Goal: Find specific page/section: Find specific page/section

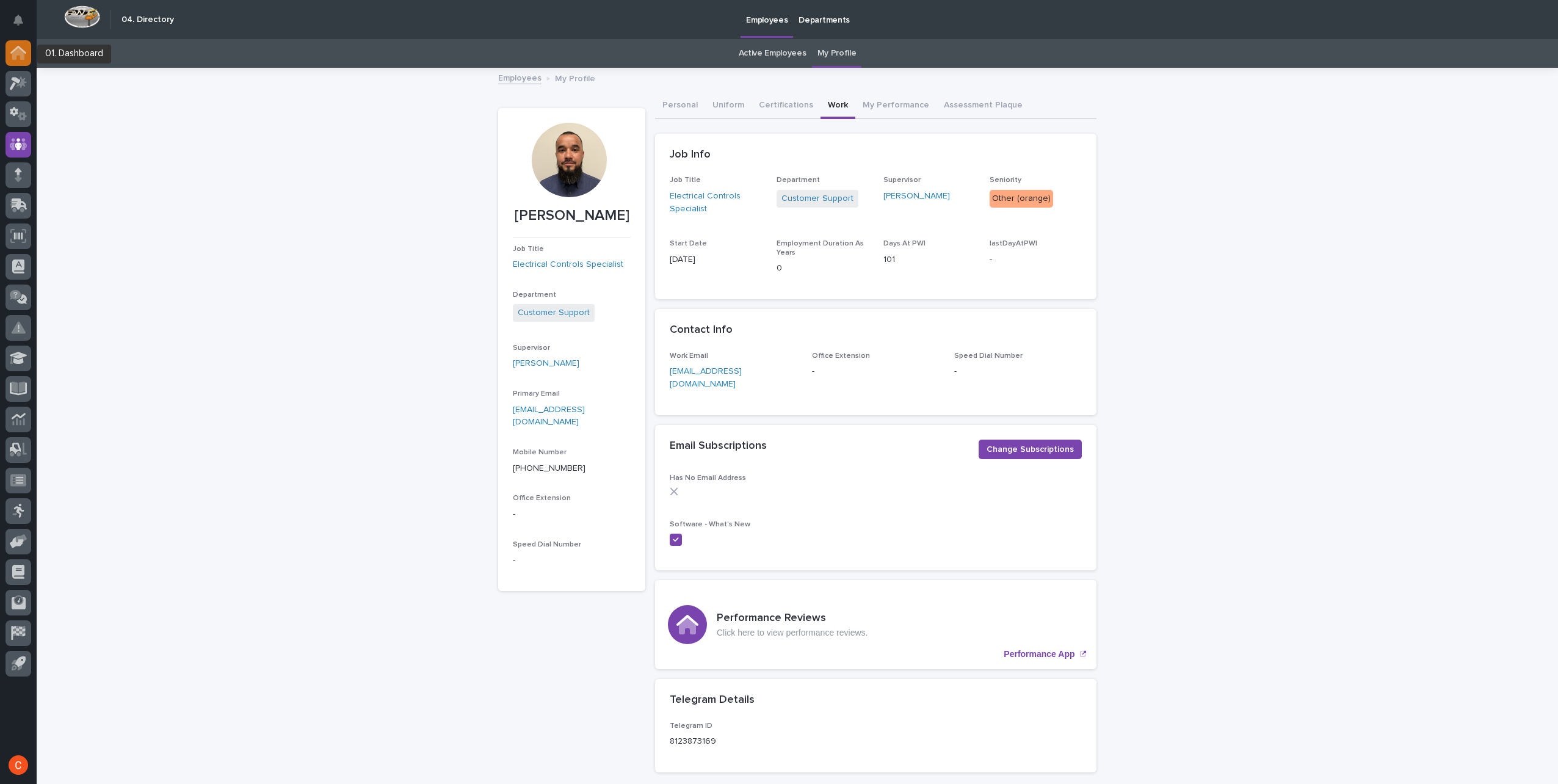
click at [16, 49] on icon at bounding box center [18, 53] width 13 height 13
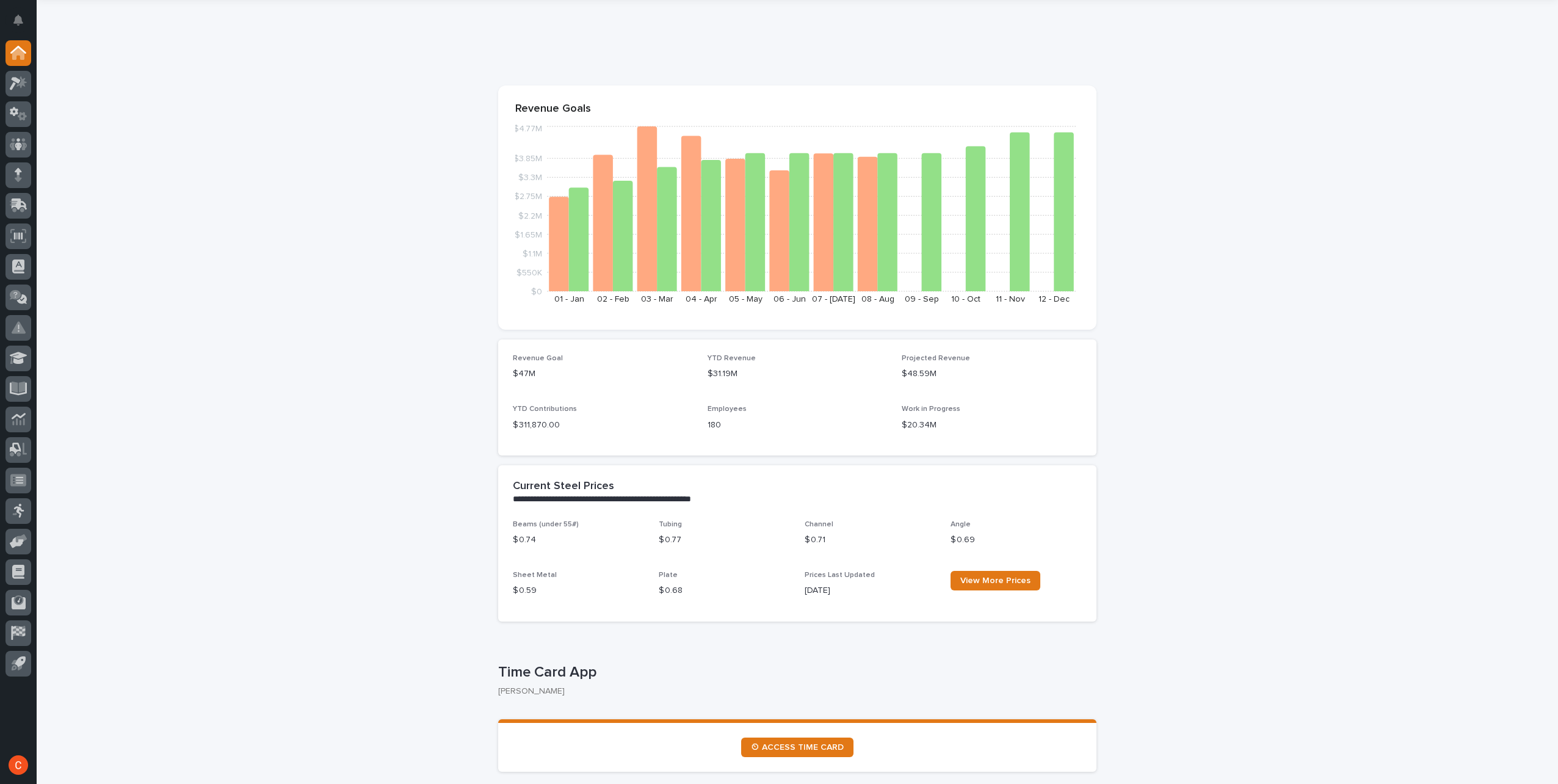
scroll to position [61, 0]
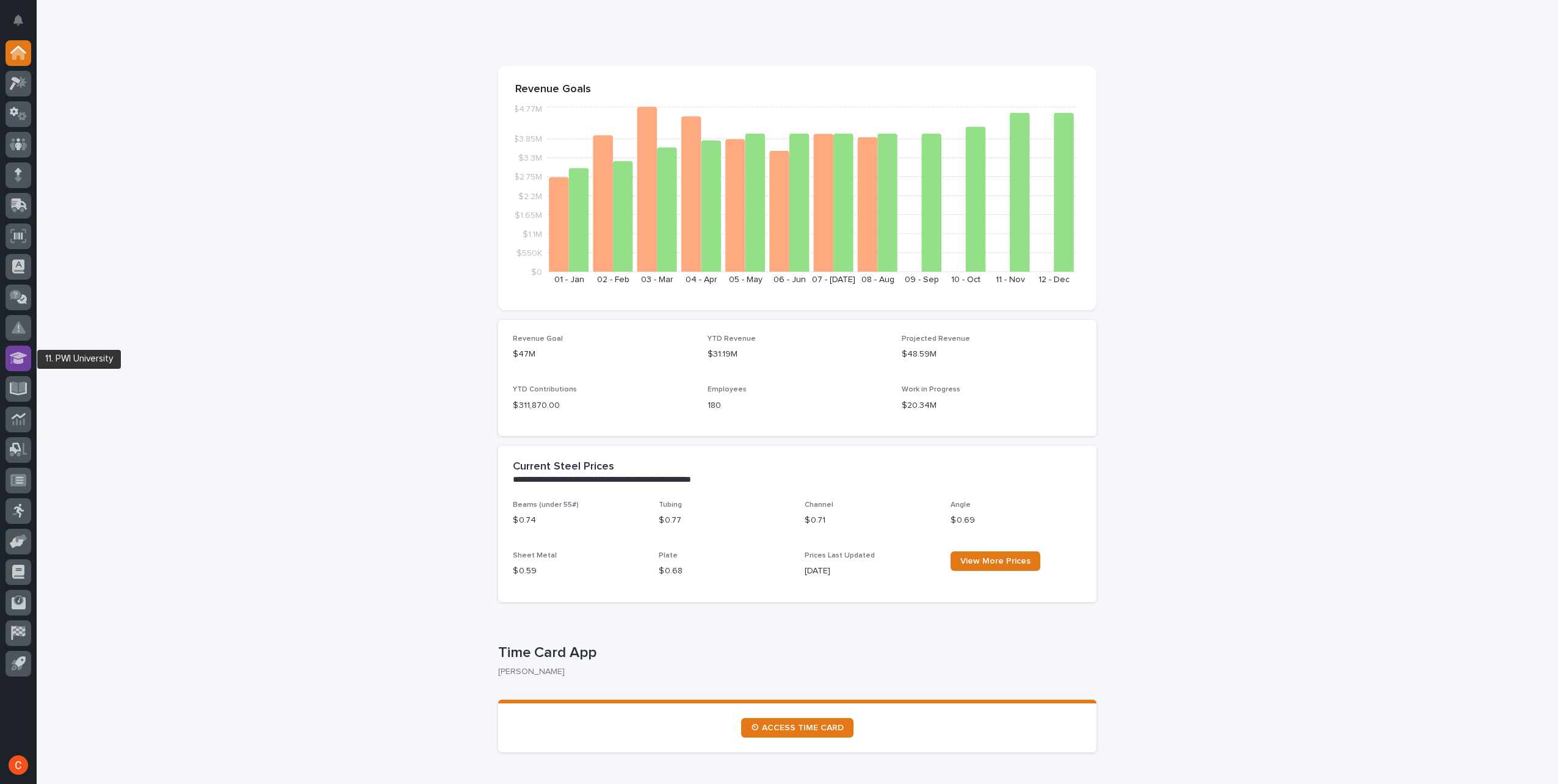
click at [27, 356] on icon at bounding box center [18, 358] width 17 height 14
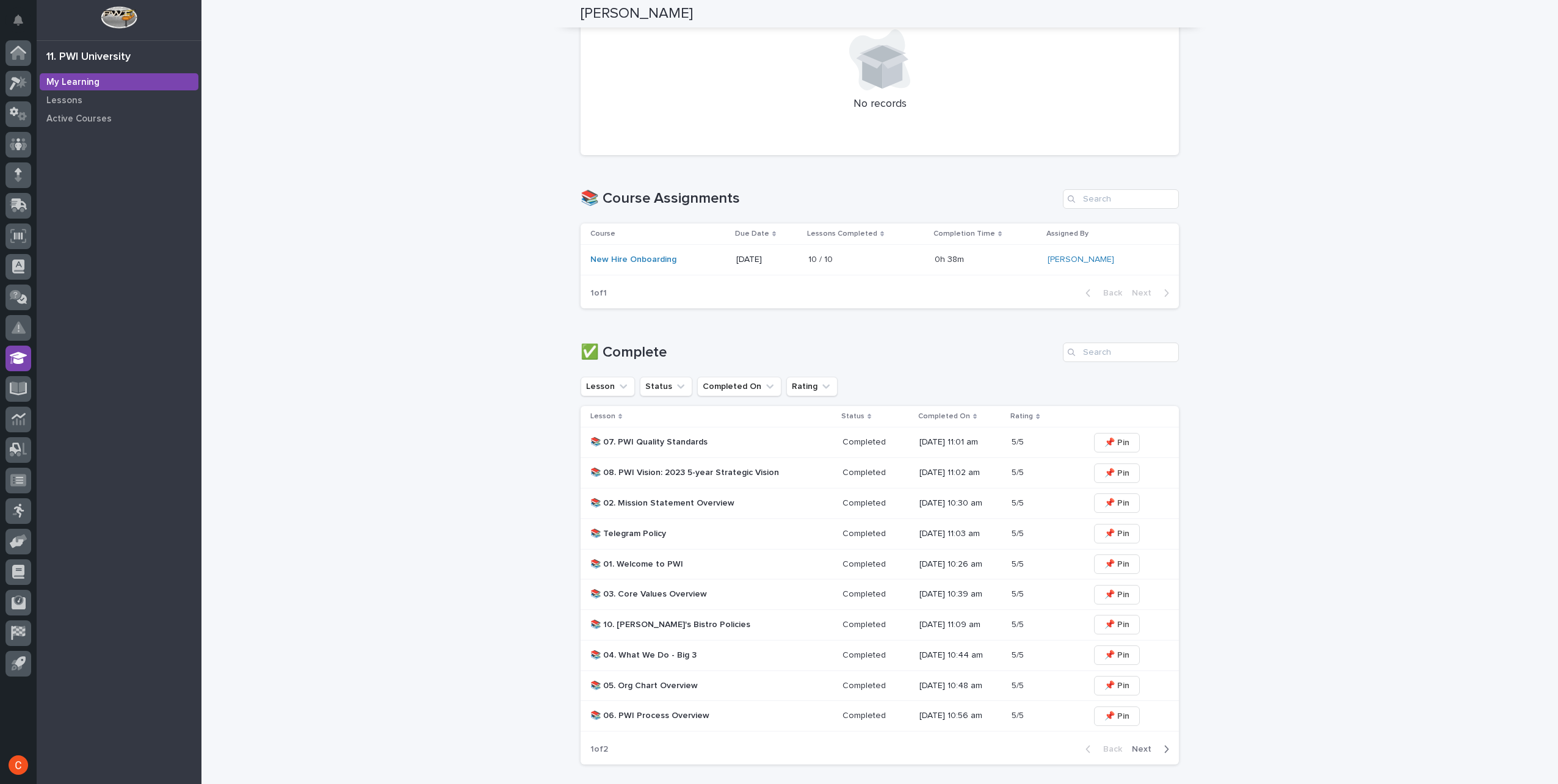
scroll to position [347, 0]
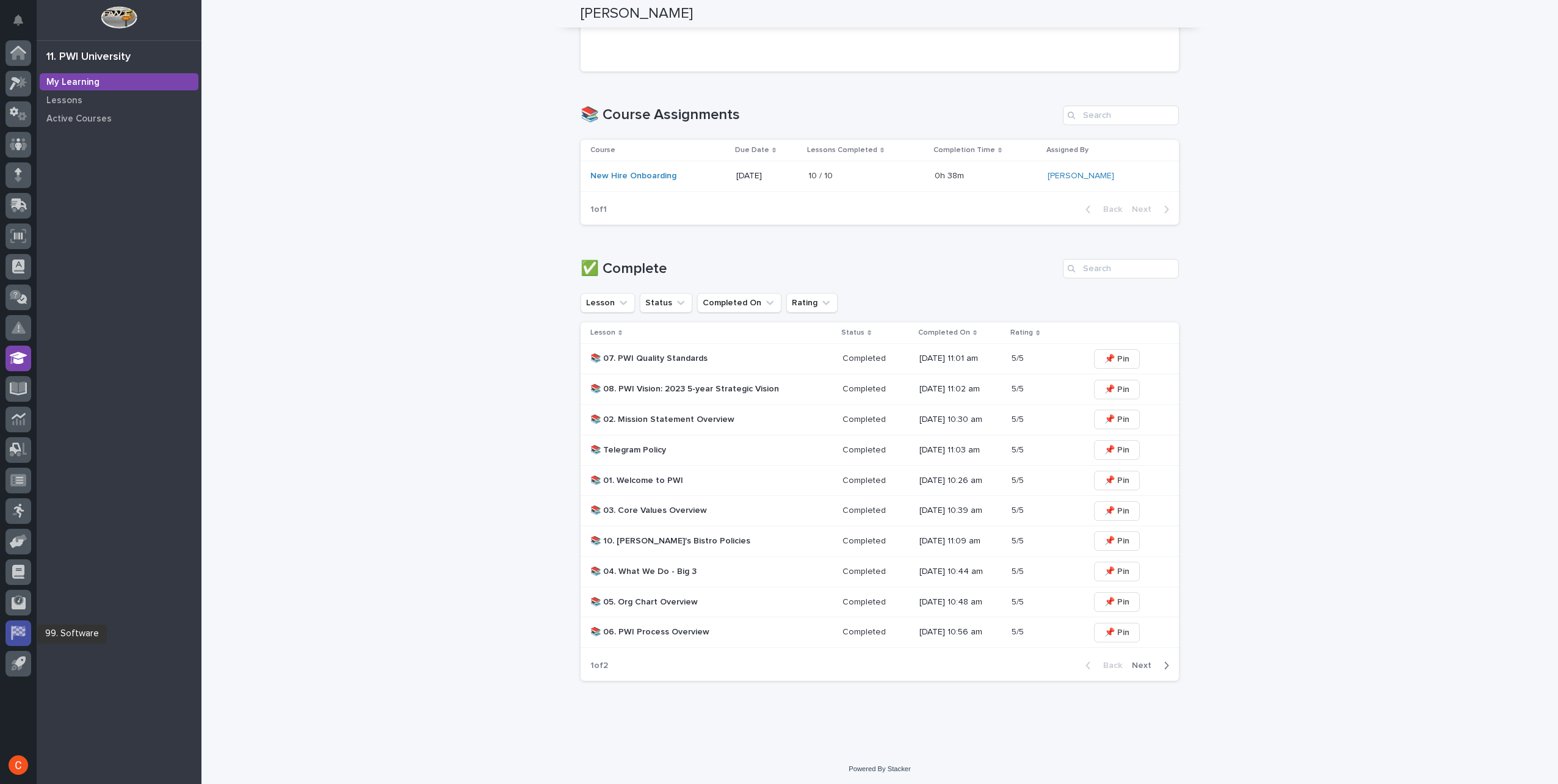
click at [14, 634] on icon at bounding box center [18, 631] width 13 height 11
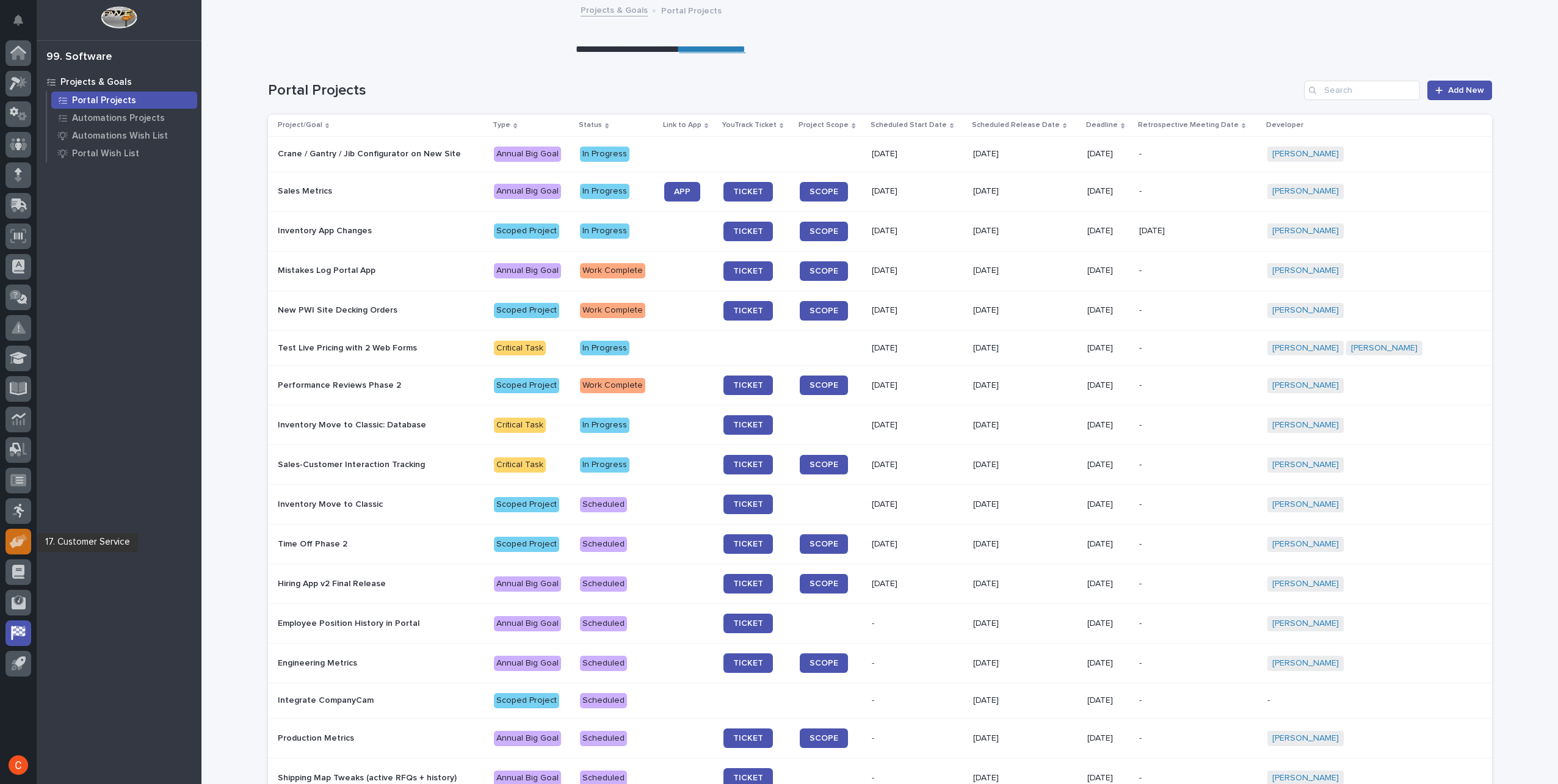
click at [21, 543] on icon at bounding box center [16, 542] width 14 height 12
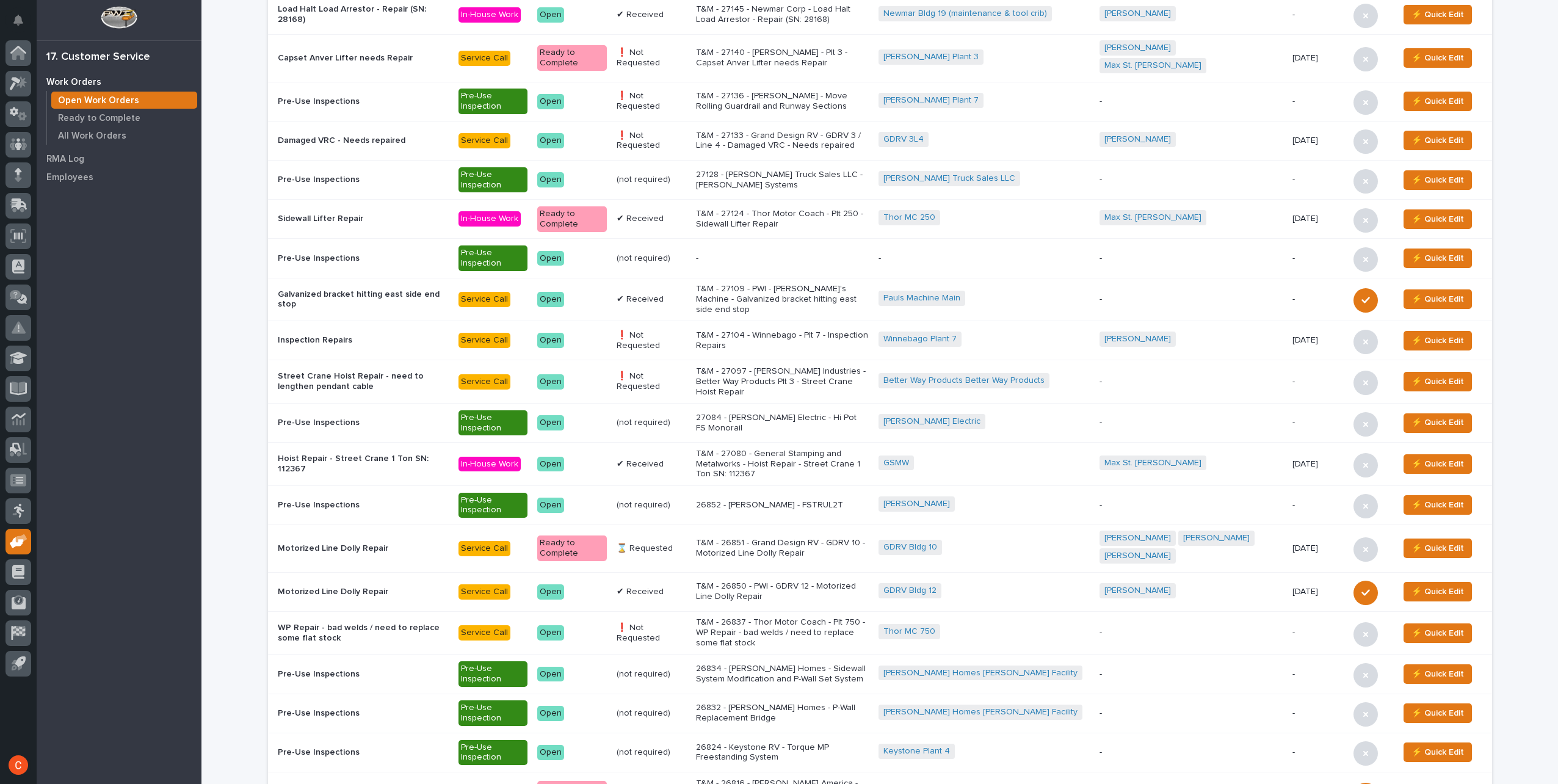
scroll to position [872, 0]
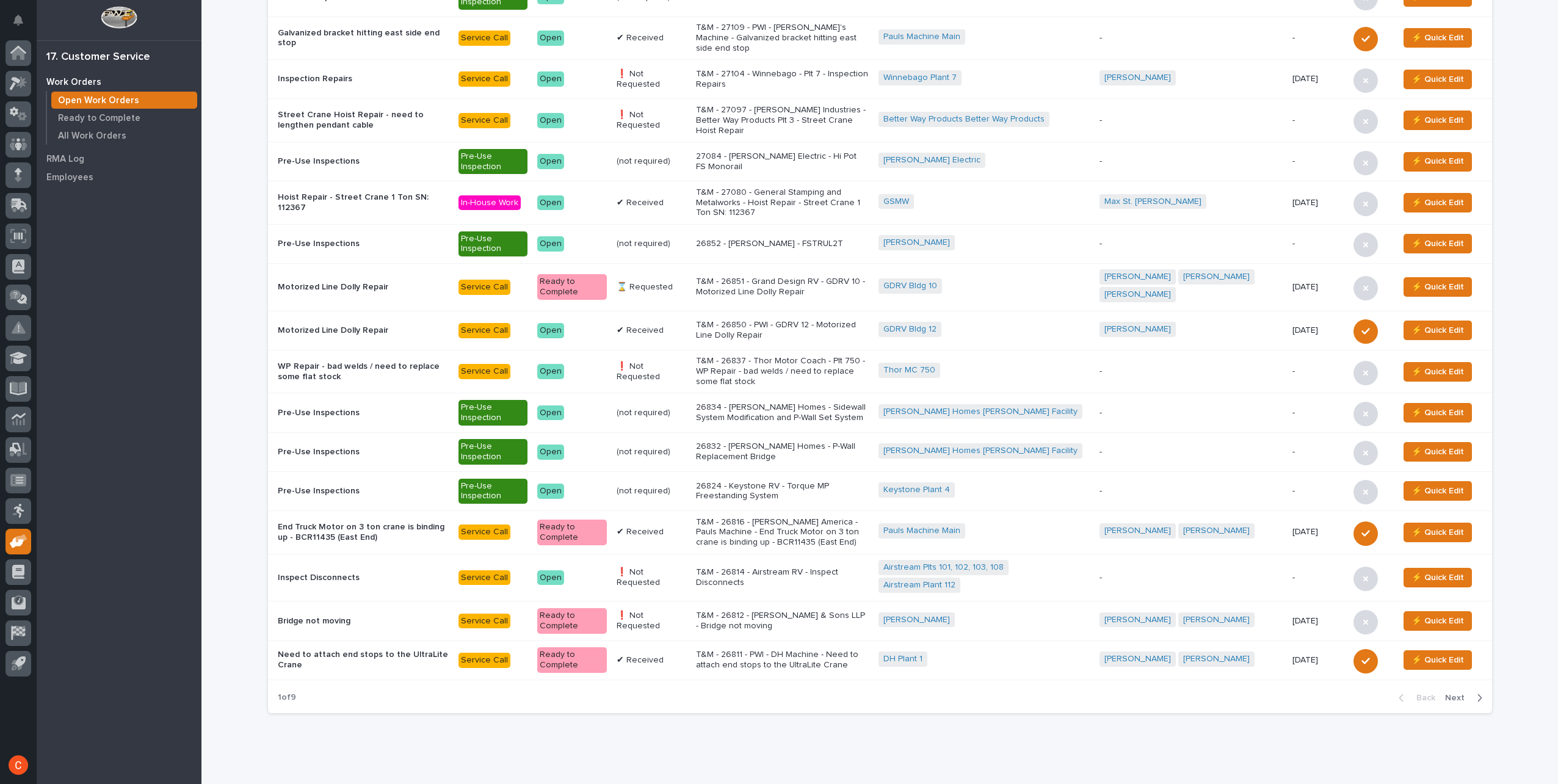
click at [1455, 692] on span "Next" at bounding box center [1459, 697] width 27 height 11
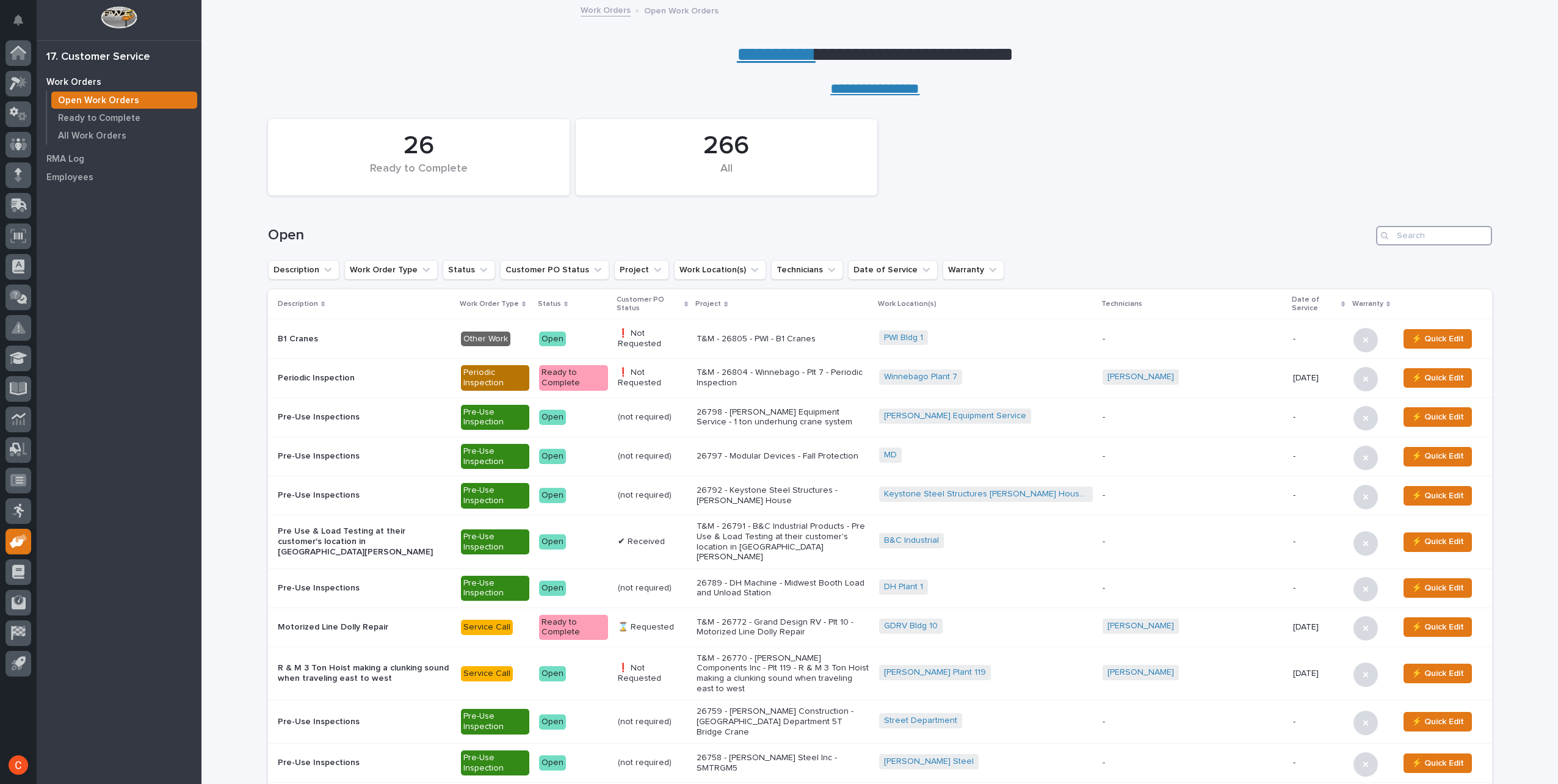
click at [1428, 234] on input "Search" at bounding box center [1435, 235] width 116 height 19
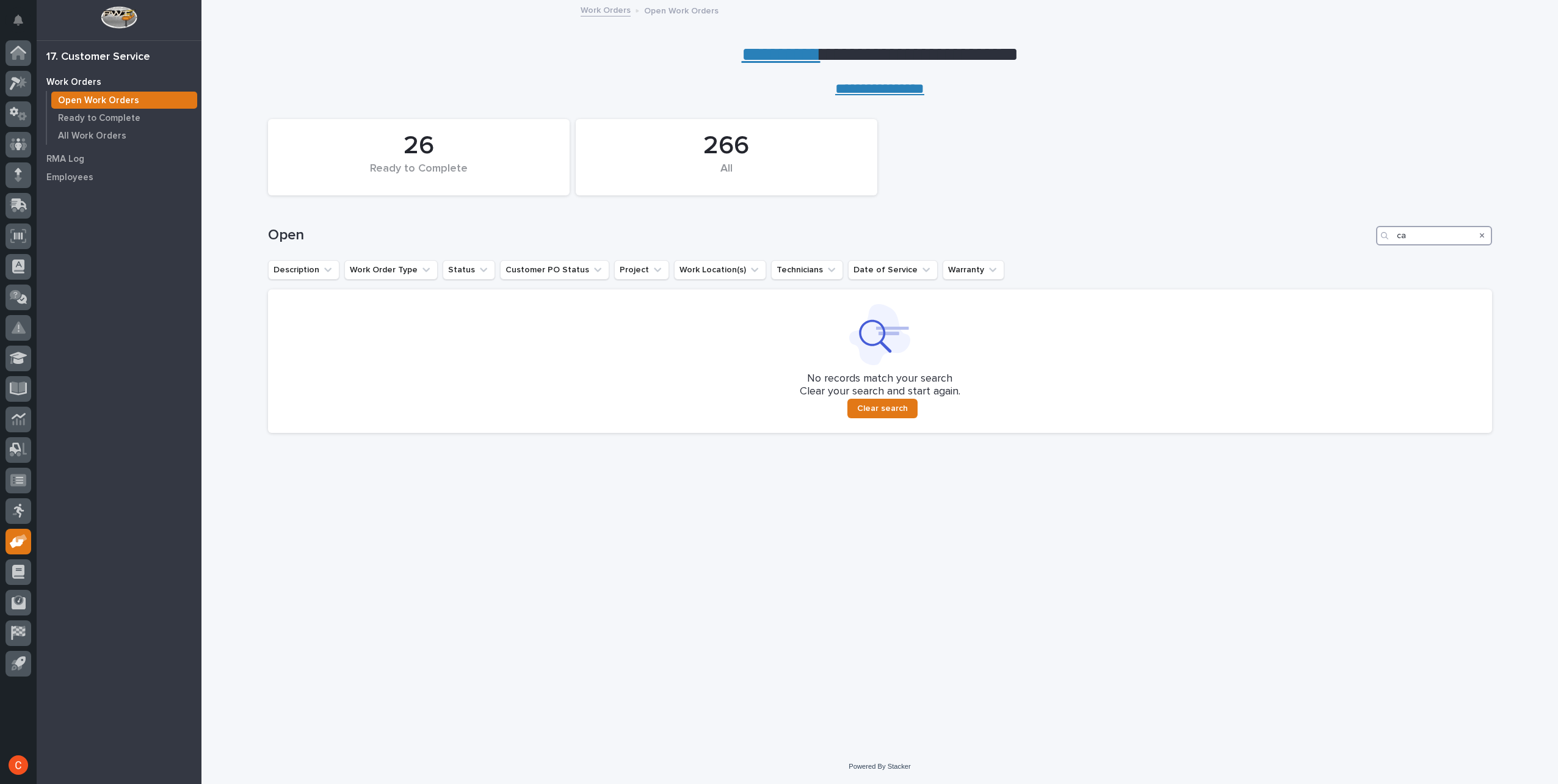
type input "c"
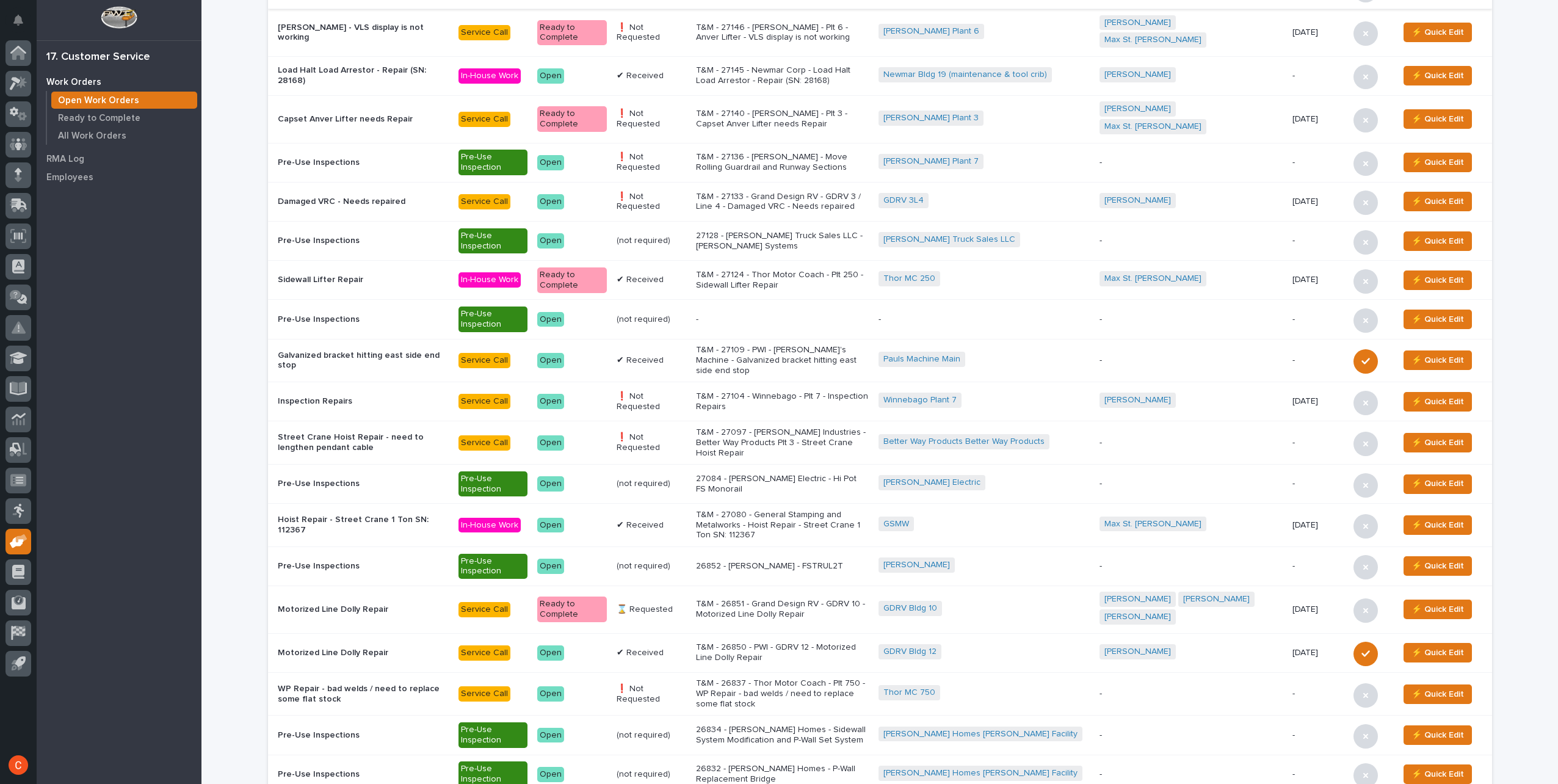
scroll to position [854, 0]
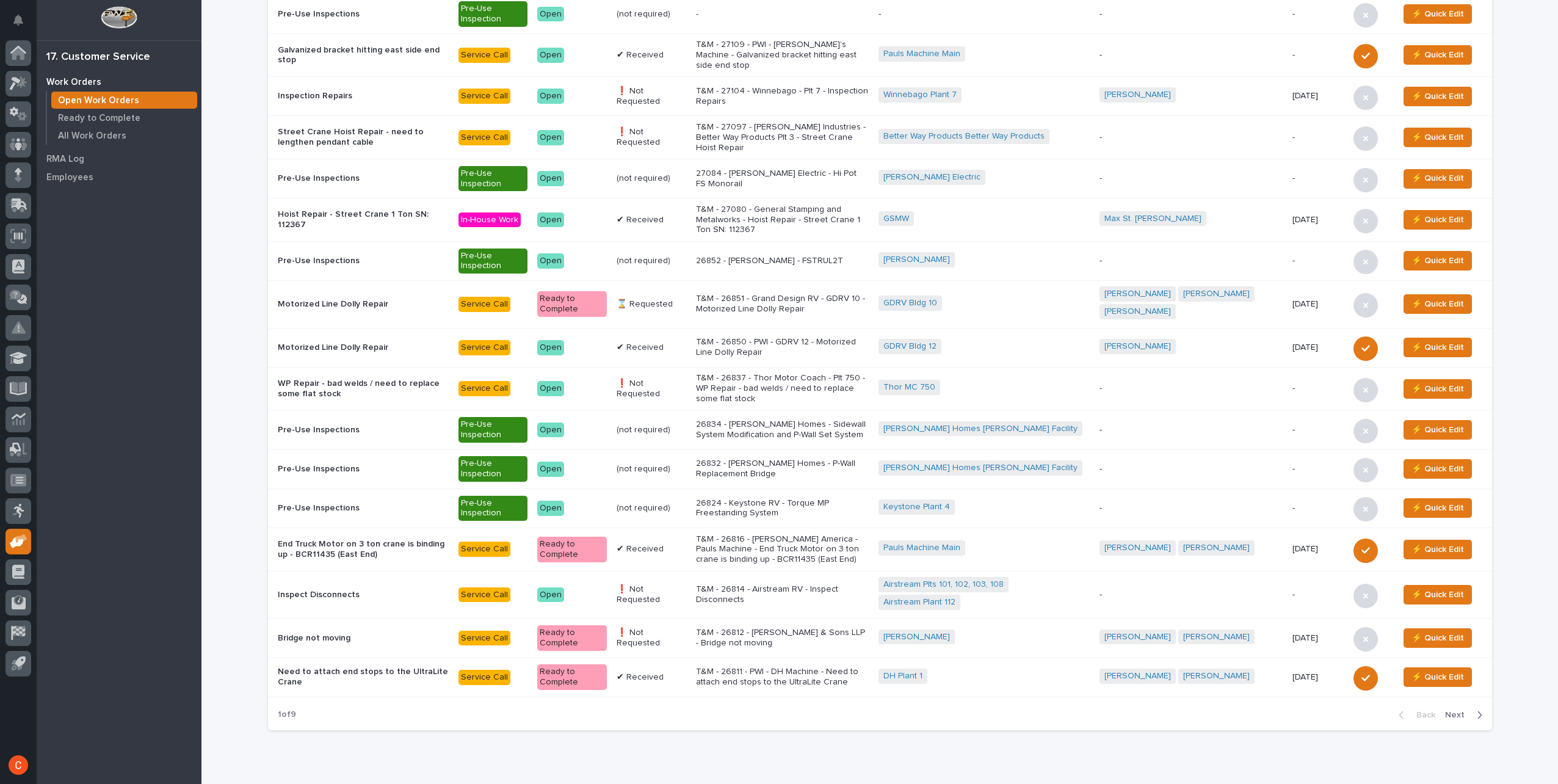
click at [1448, 710] on span "Next" at bounding box center [1459, 715] width 27 height 11
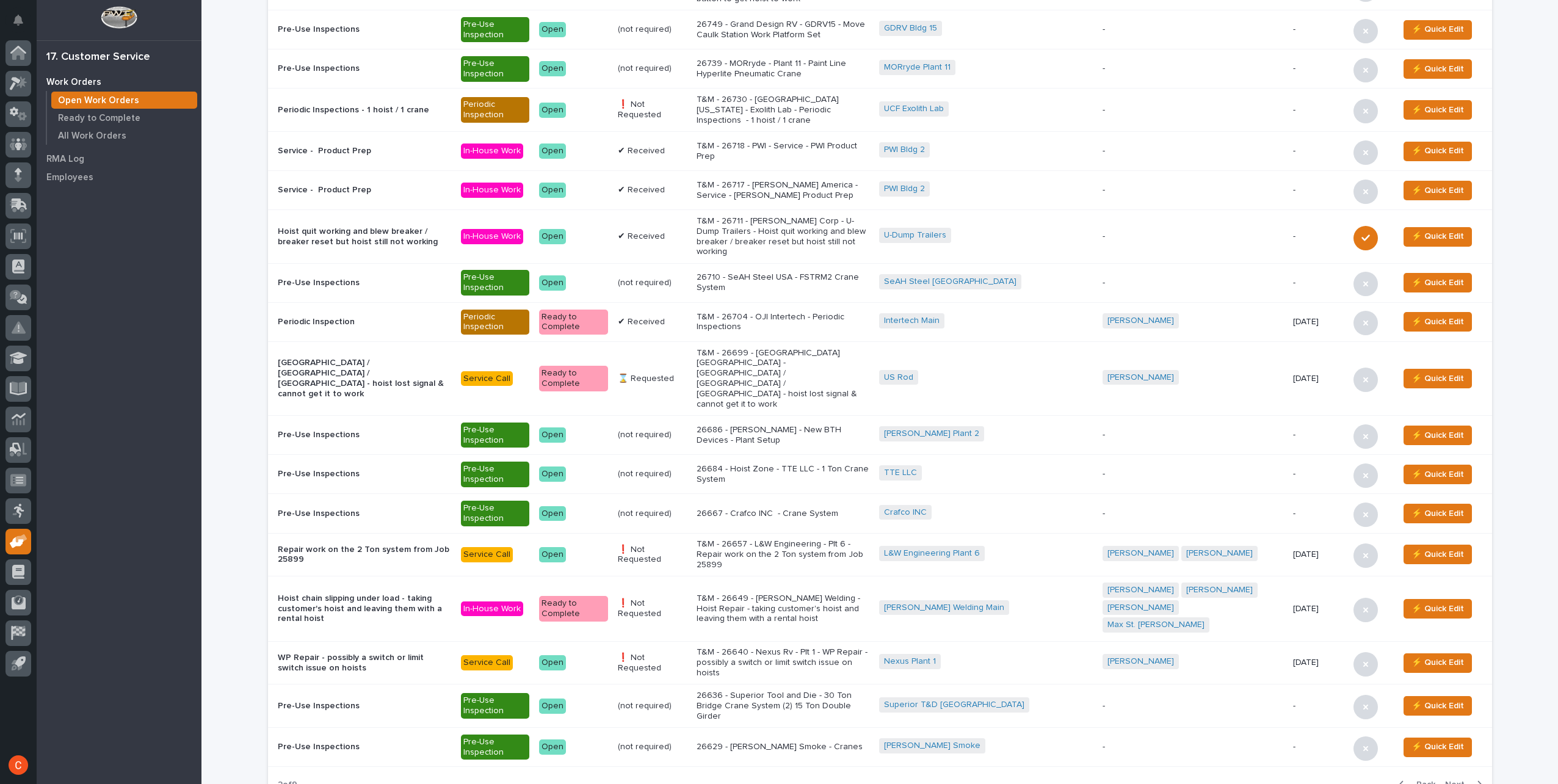
scroll to position [855, 0]
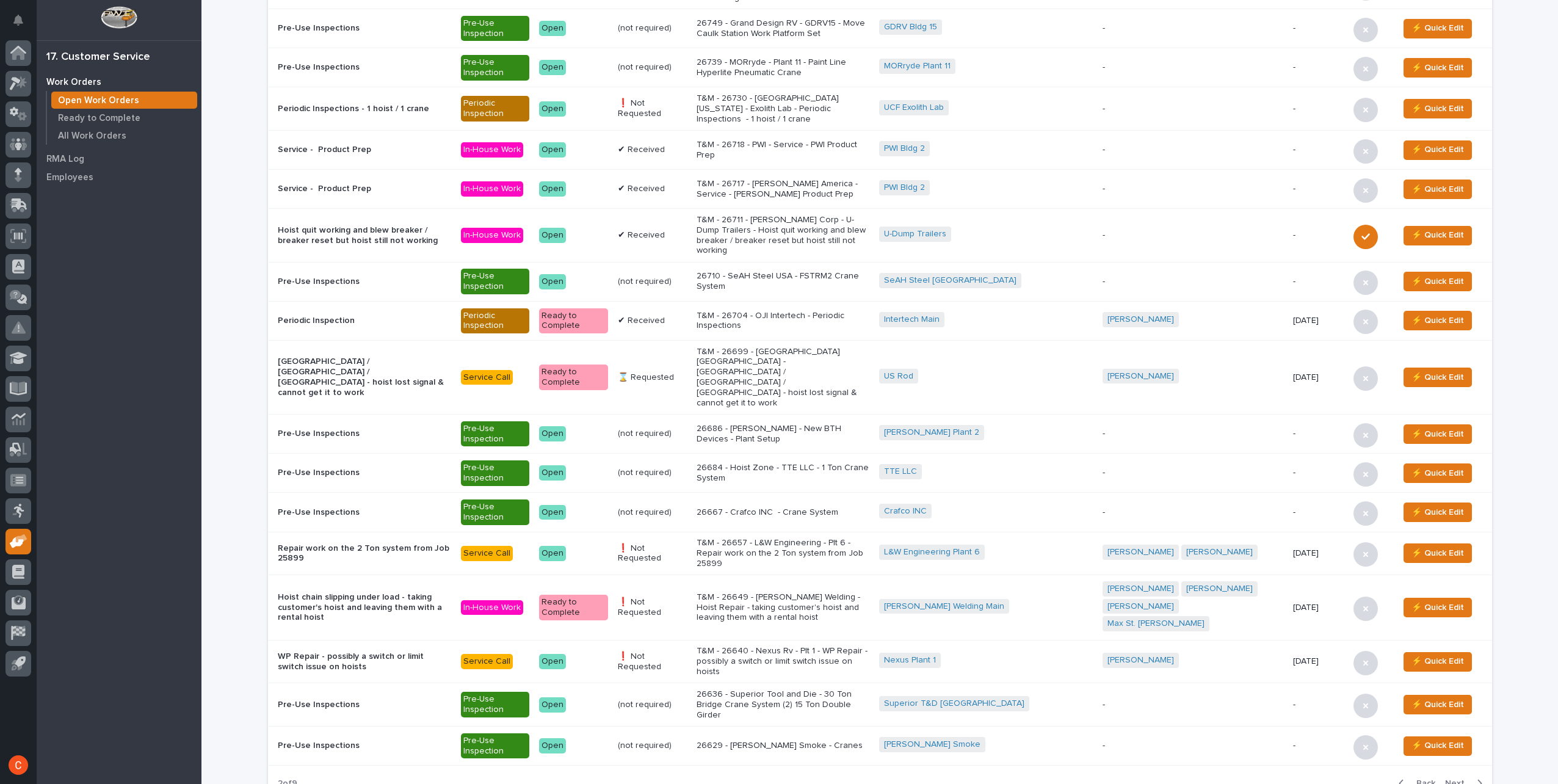
click at [1448, 777] on span "Next" at bounding box center [1459, 782] width 27 height 11
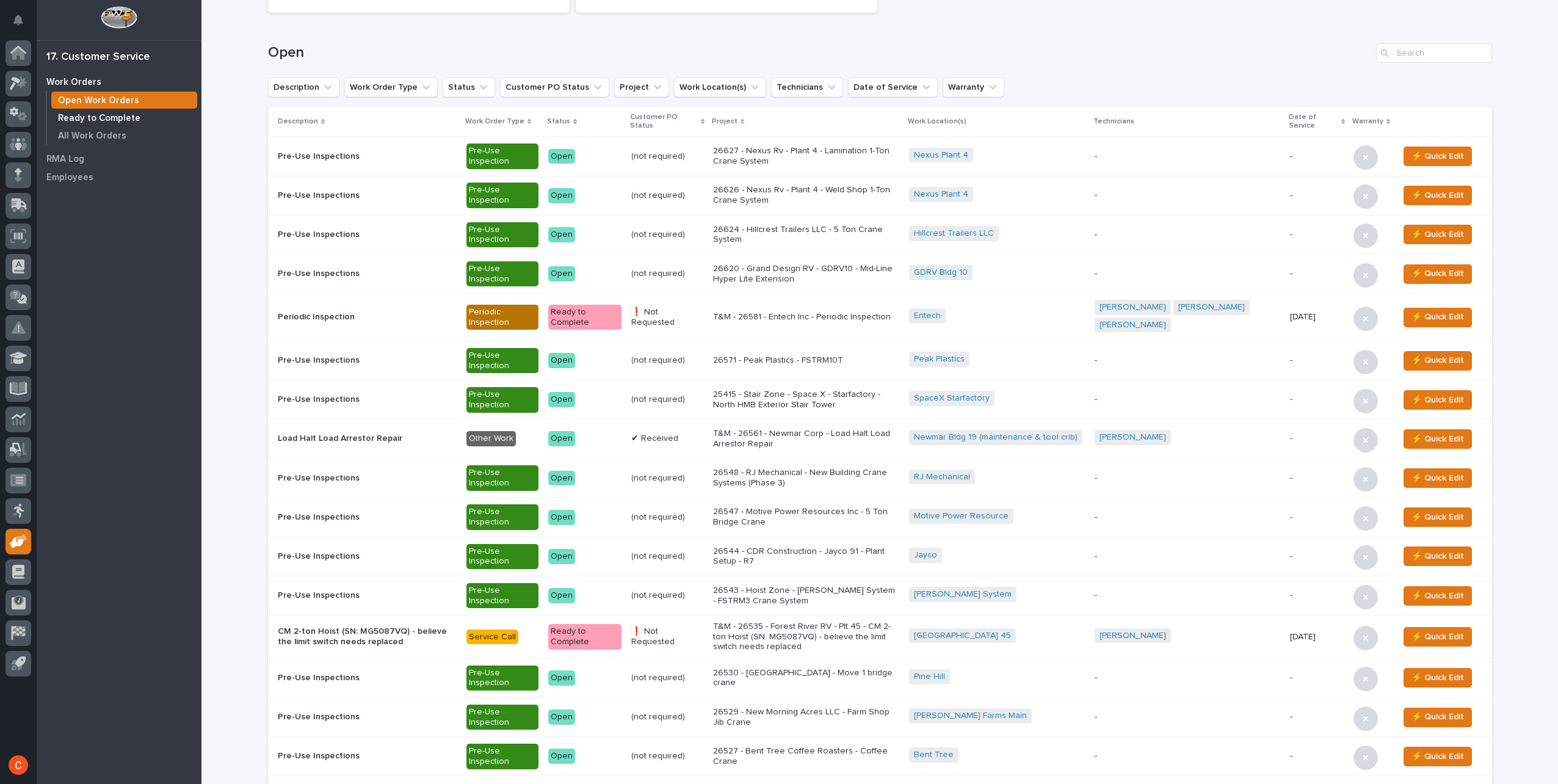
scroll to position [183, 0]
click at [94, 115] on p "Ready to Complete" at bounding box center [98, 118] width 82 height 11
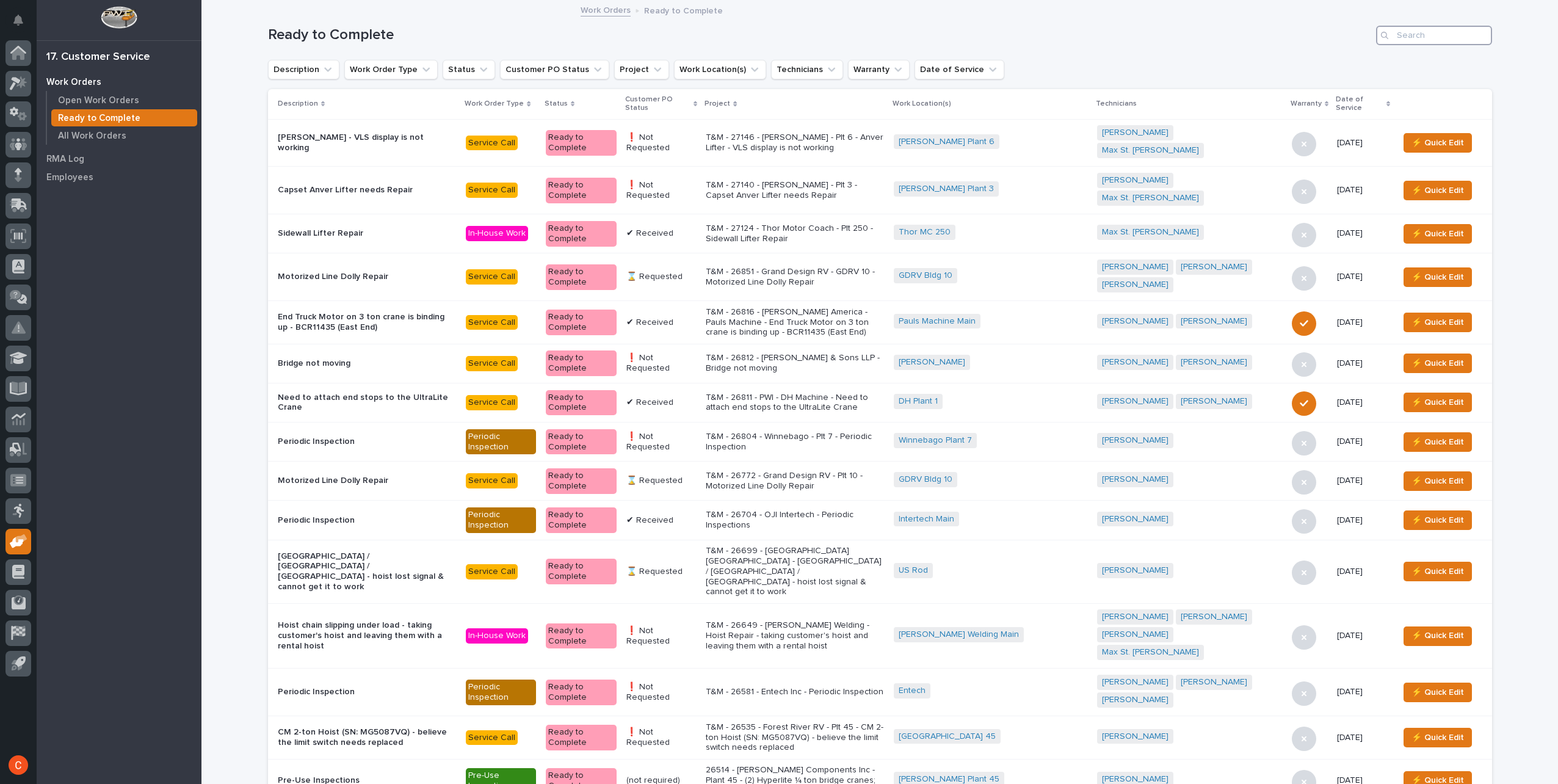
click at [1425, 38] on input "Search" at bounding box center [1435, 36] width 116 height 19
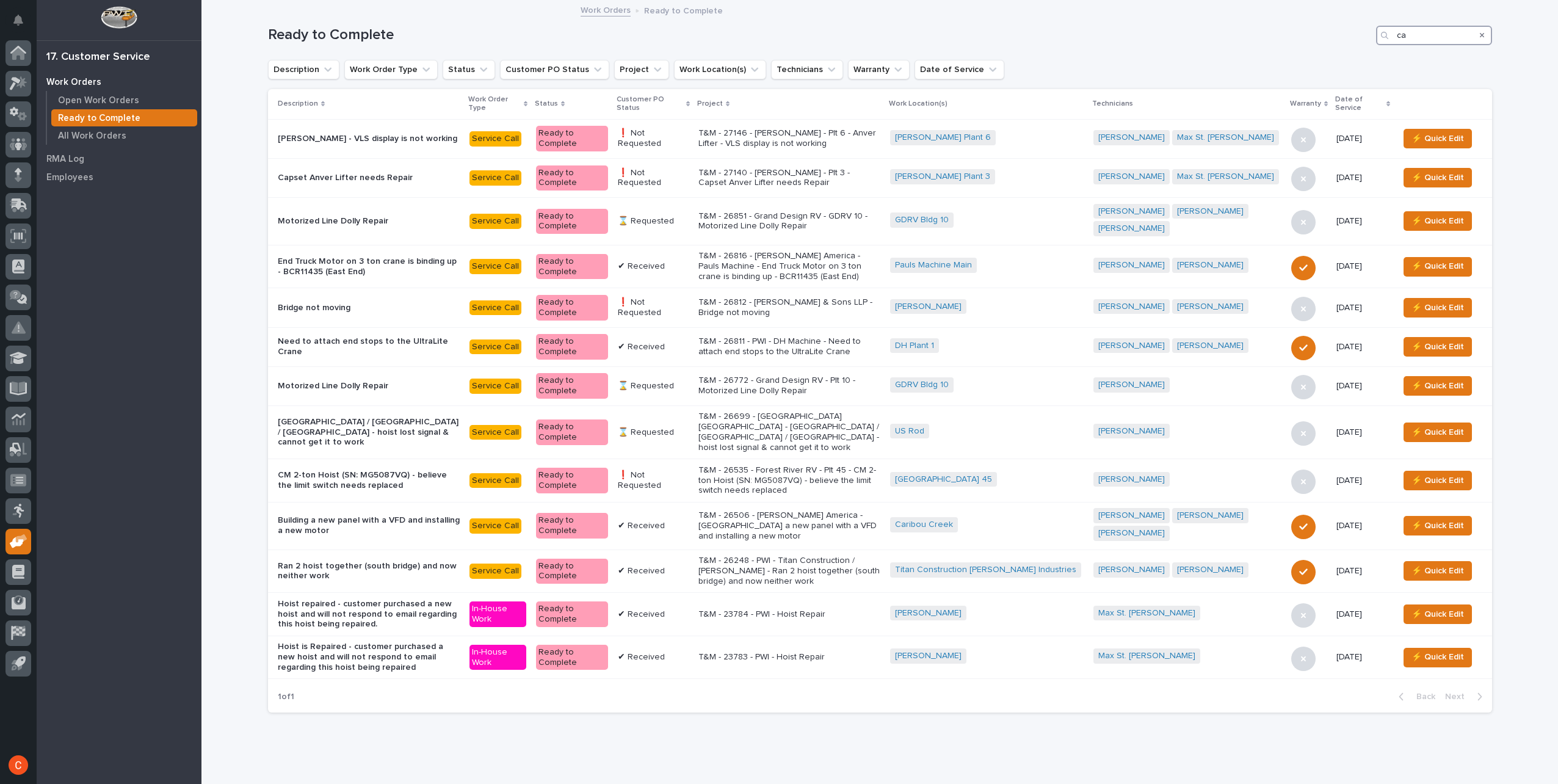
type input "c"
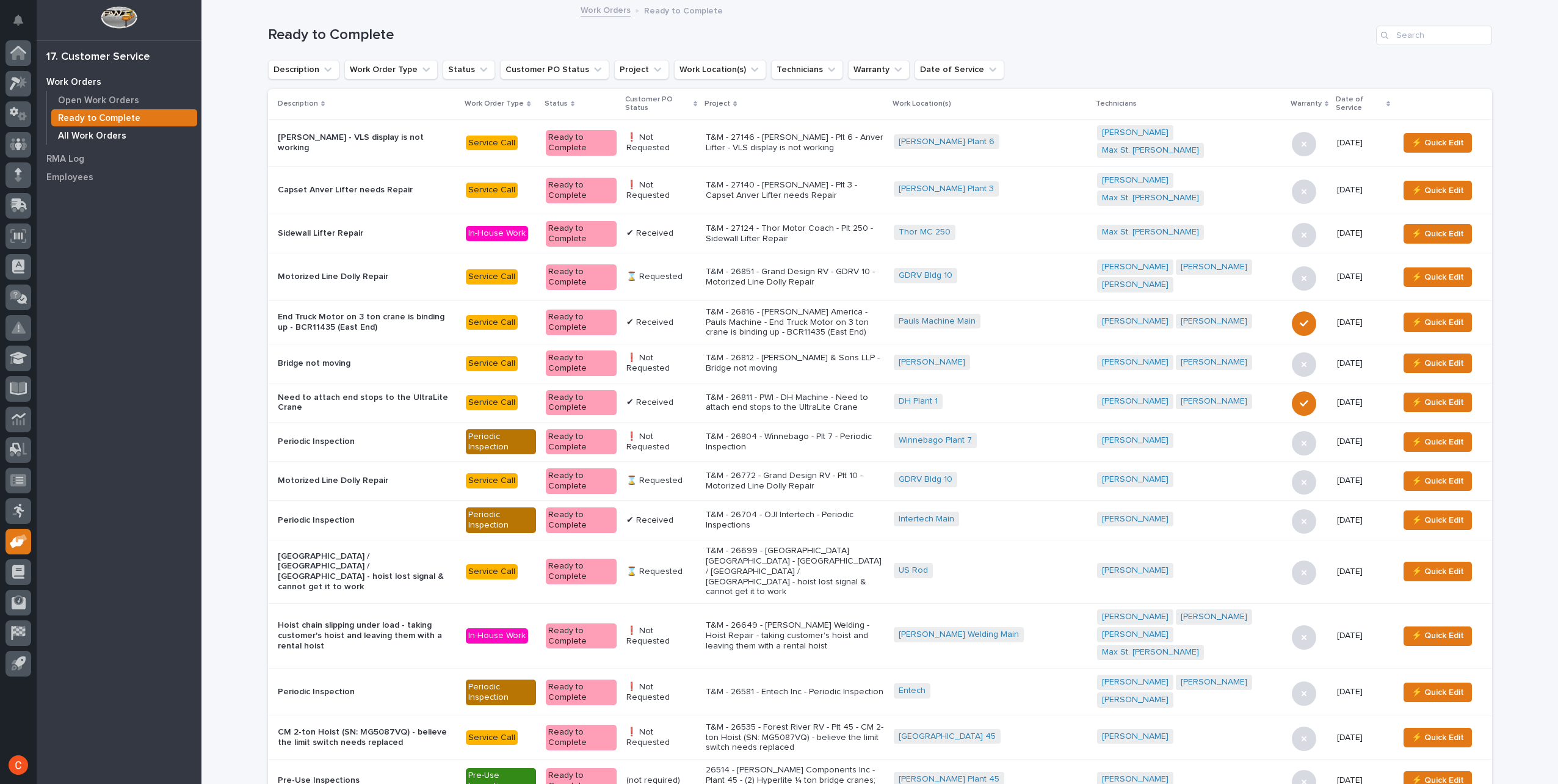
click at [106, 133] on p "All Work Orders" at bounding box center [92, 135] width 68 height 11
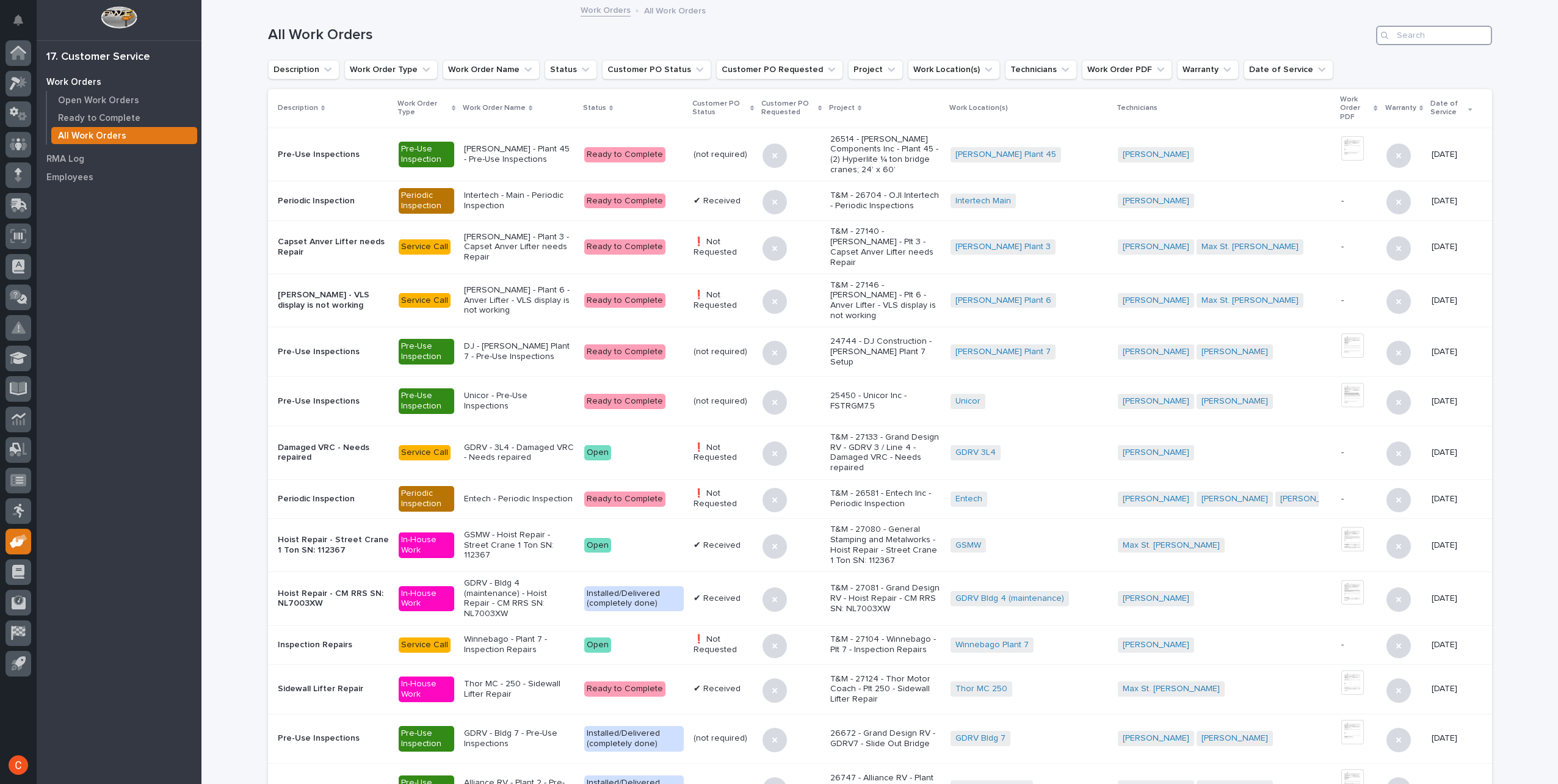
click at [1402, 38] on input "Search" at bounding box center [1435, 36] width 116 height 19
click at [1062, 70] on icon "Technicians" at bounding box center [1066, 69] width 8 height 4
click at [1428, 37] on input "Search" at bounding box center [1435, 36] width 116 height 19
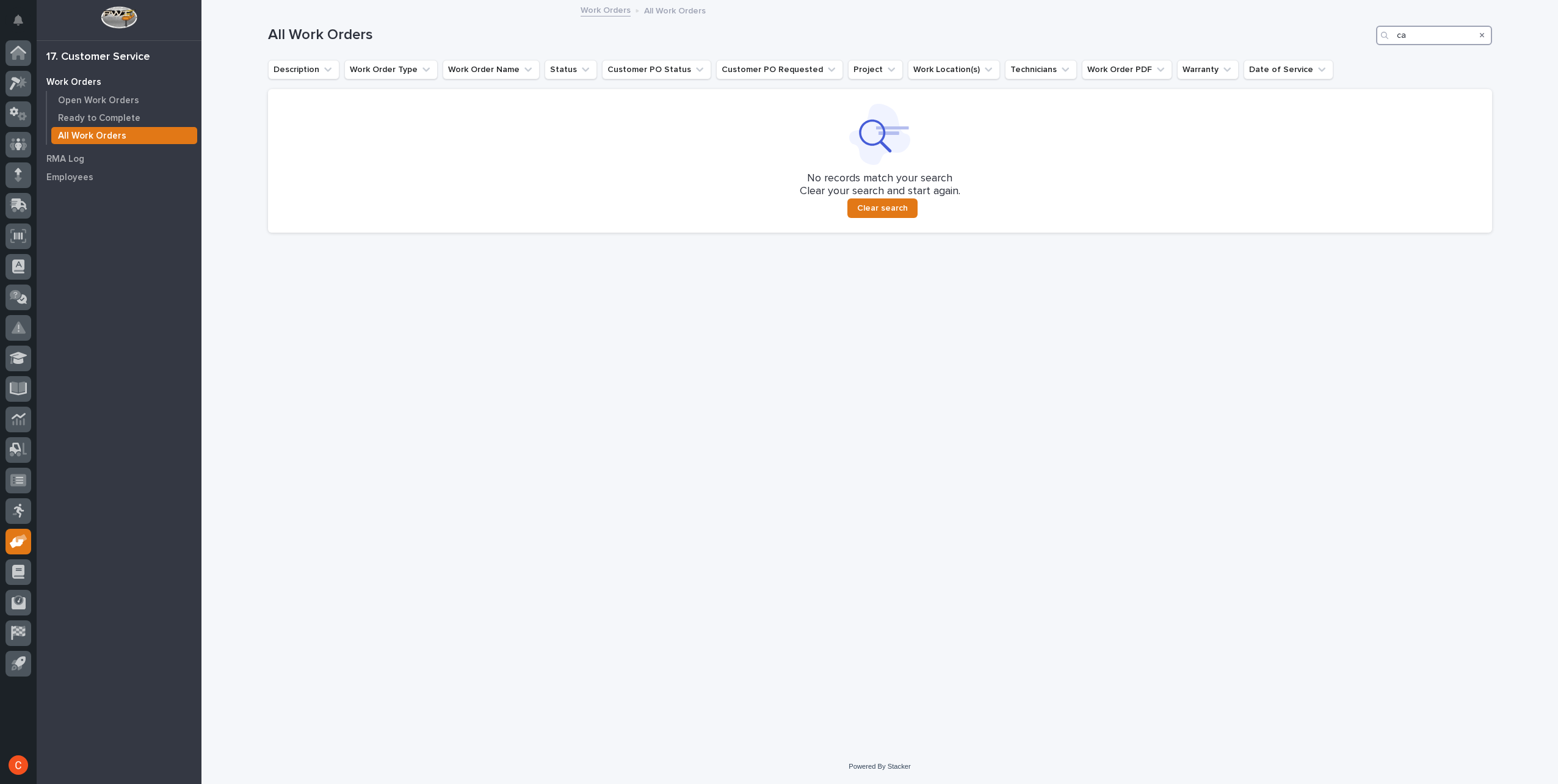
type input "c"
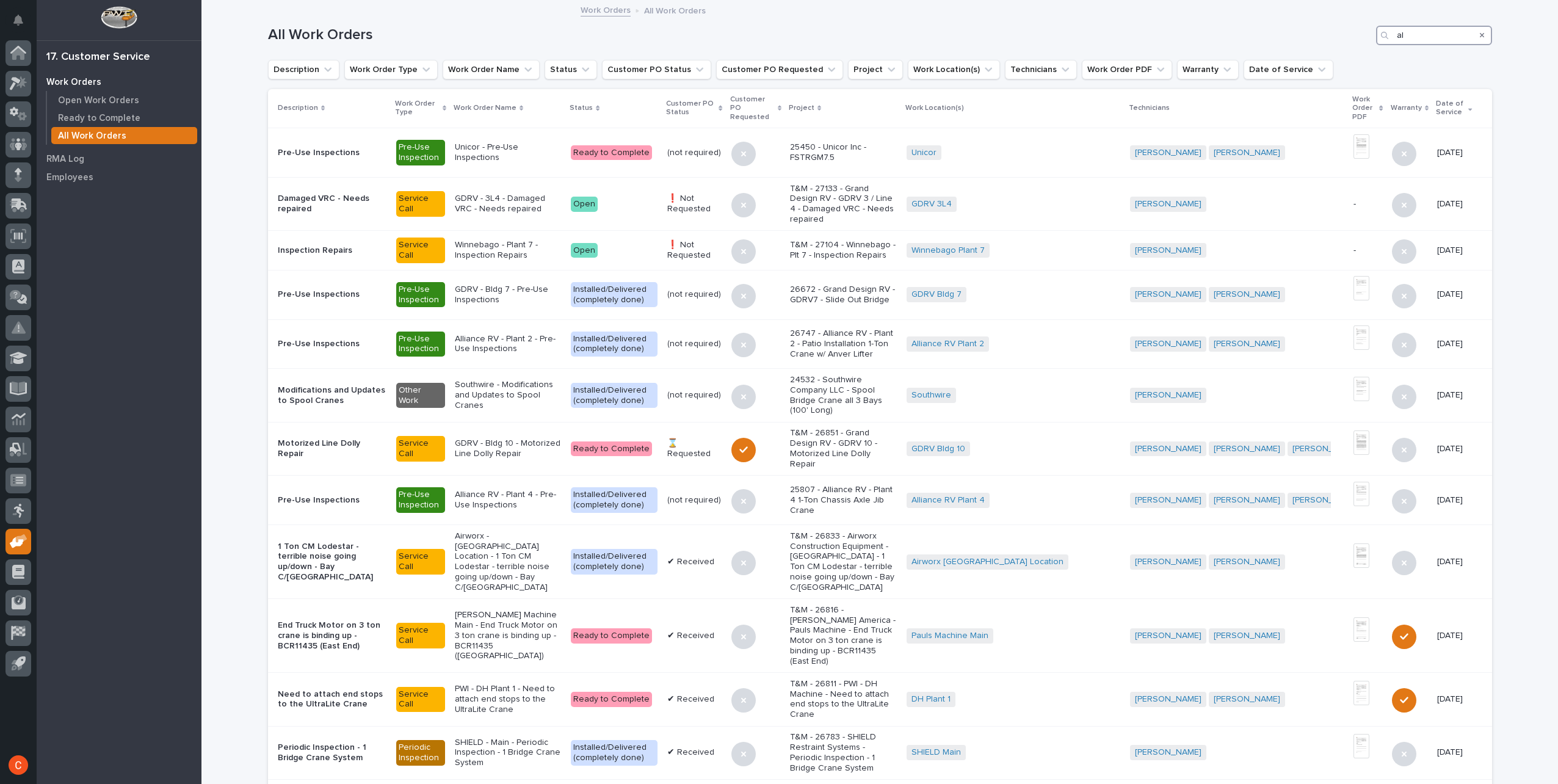
type input "a"
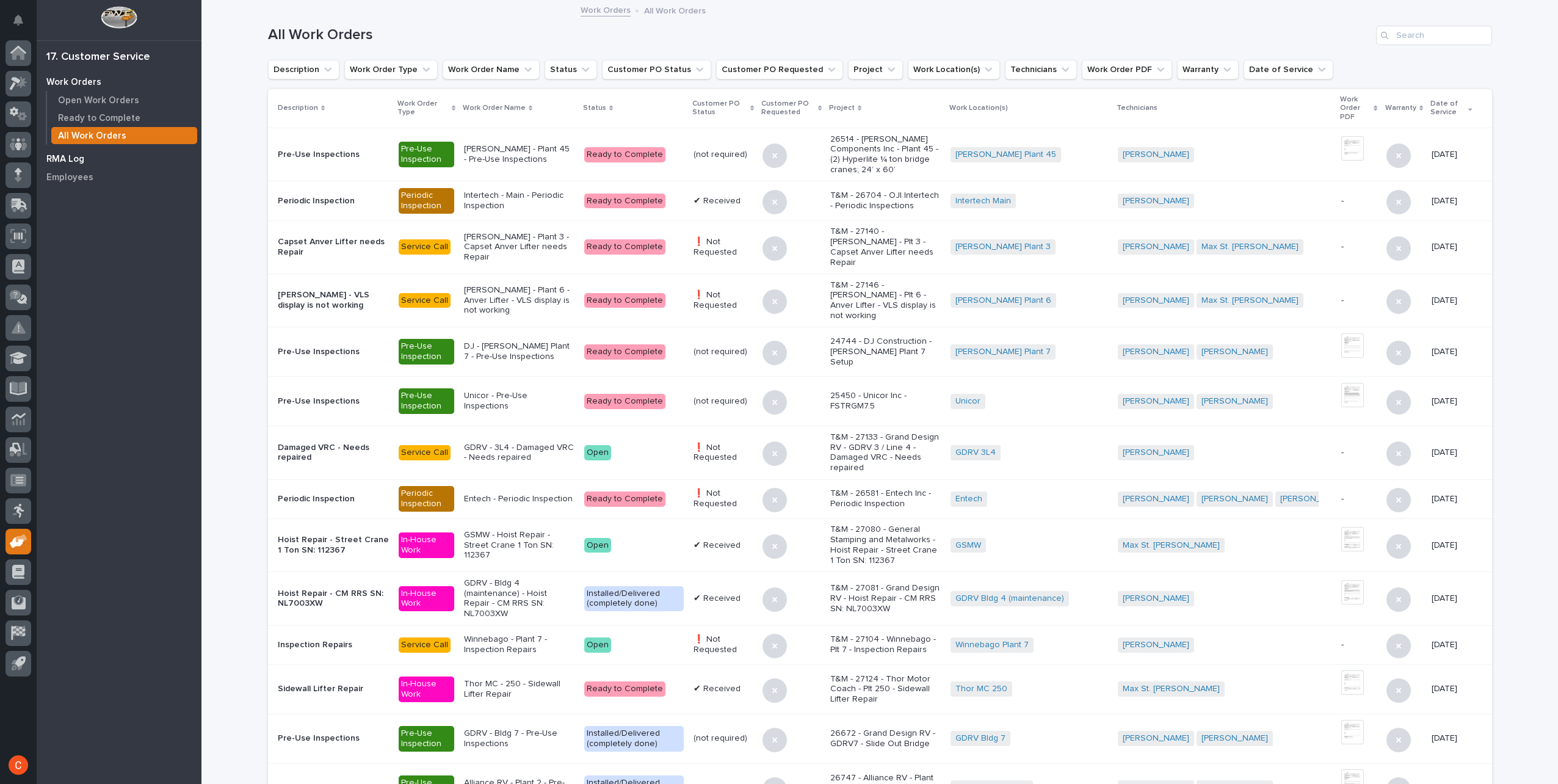
click at [84, 152] on div "RMA Log" at bounding box center [119, 159] width 159 height 17
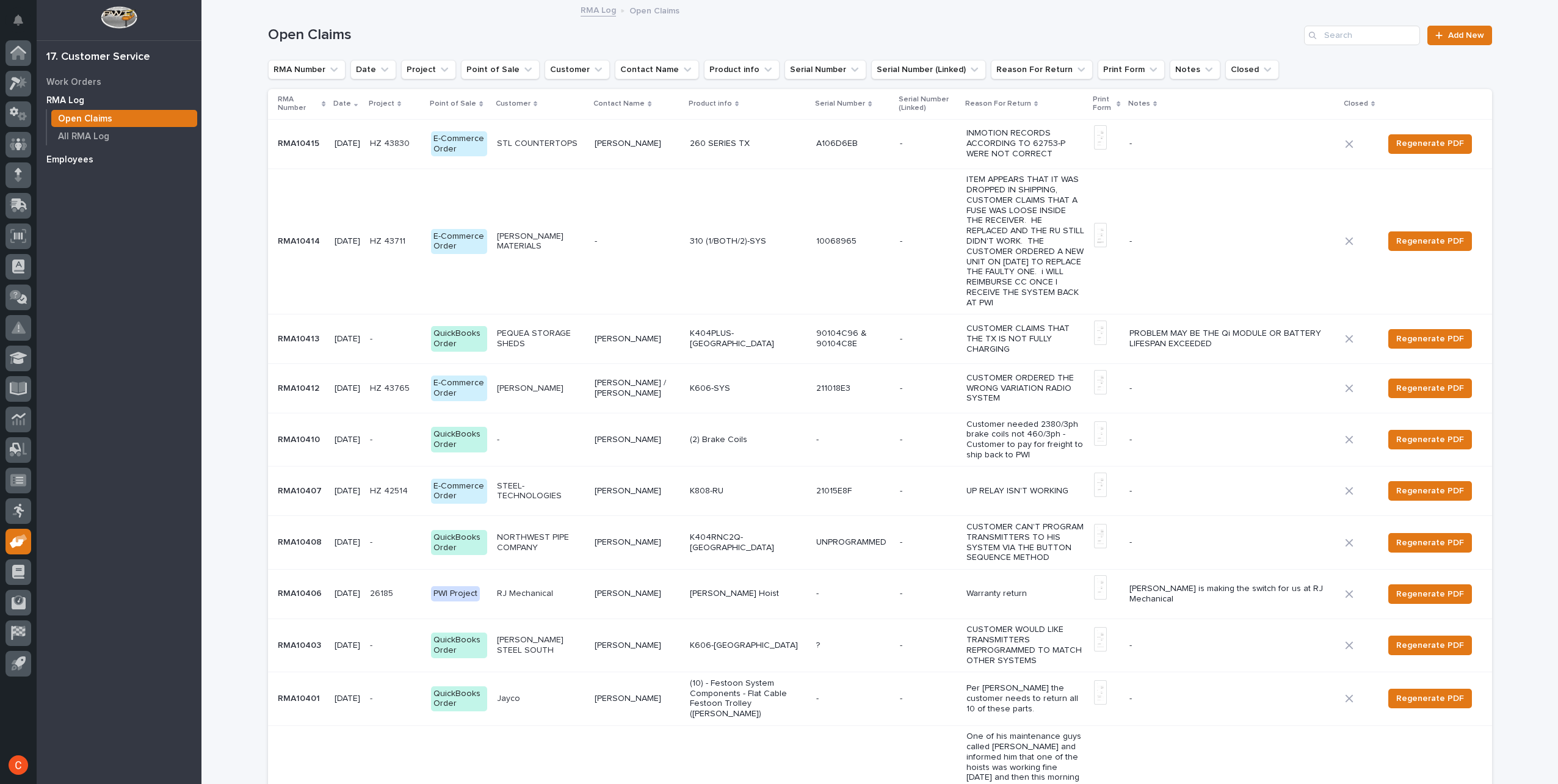
click at [68, 159] on p "Employees" at bounding box center [69, 159] width 47 height 11
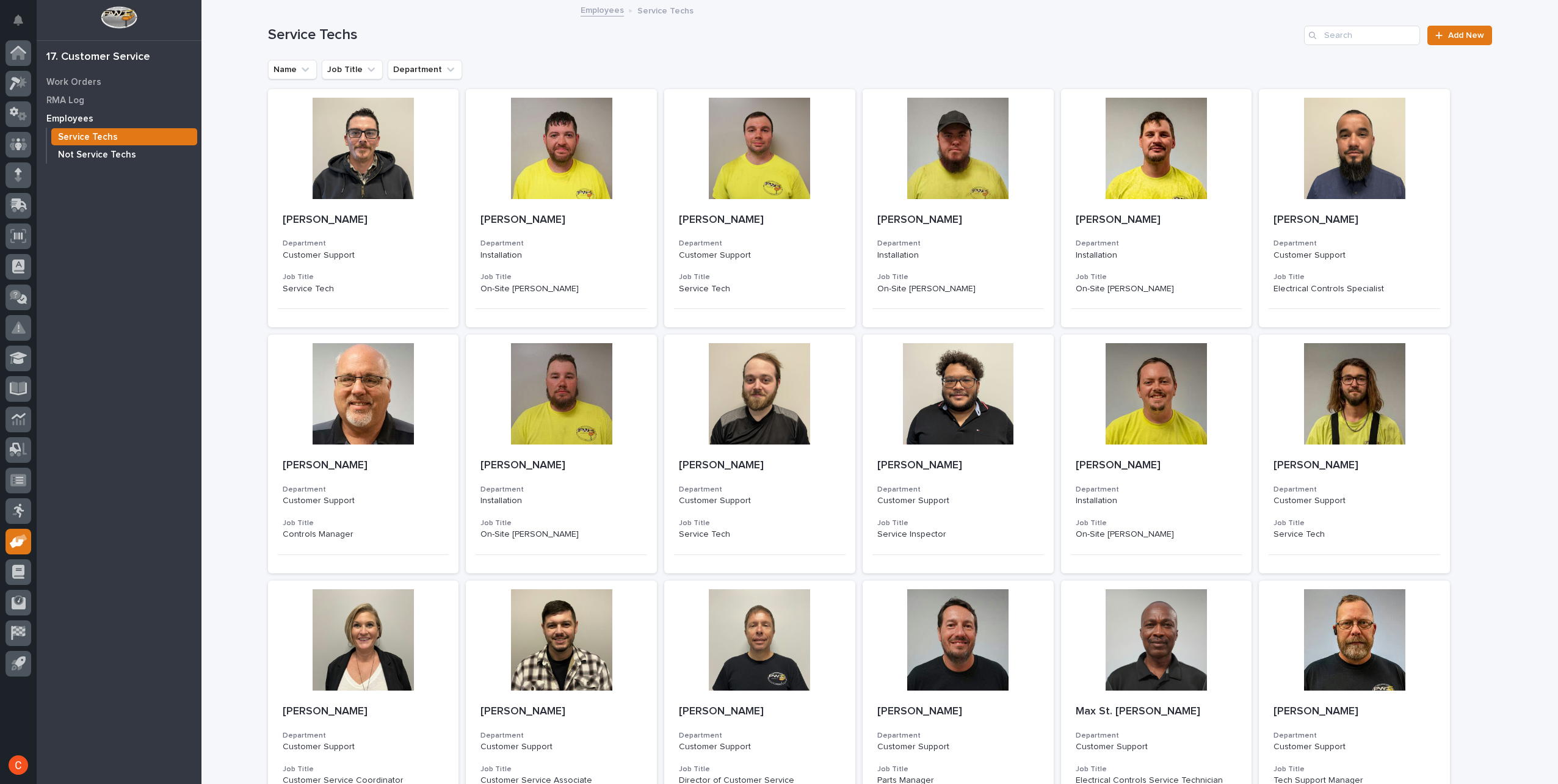
click at [109, 155] on p "Not Service Techs" at bounding box center [96, 154] width 78 height 11
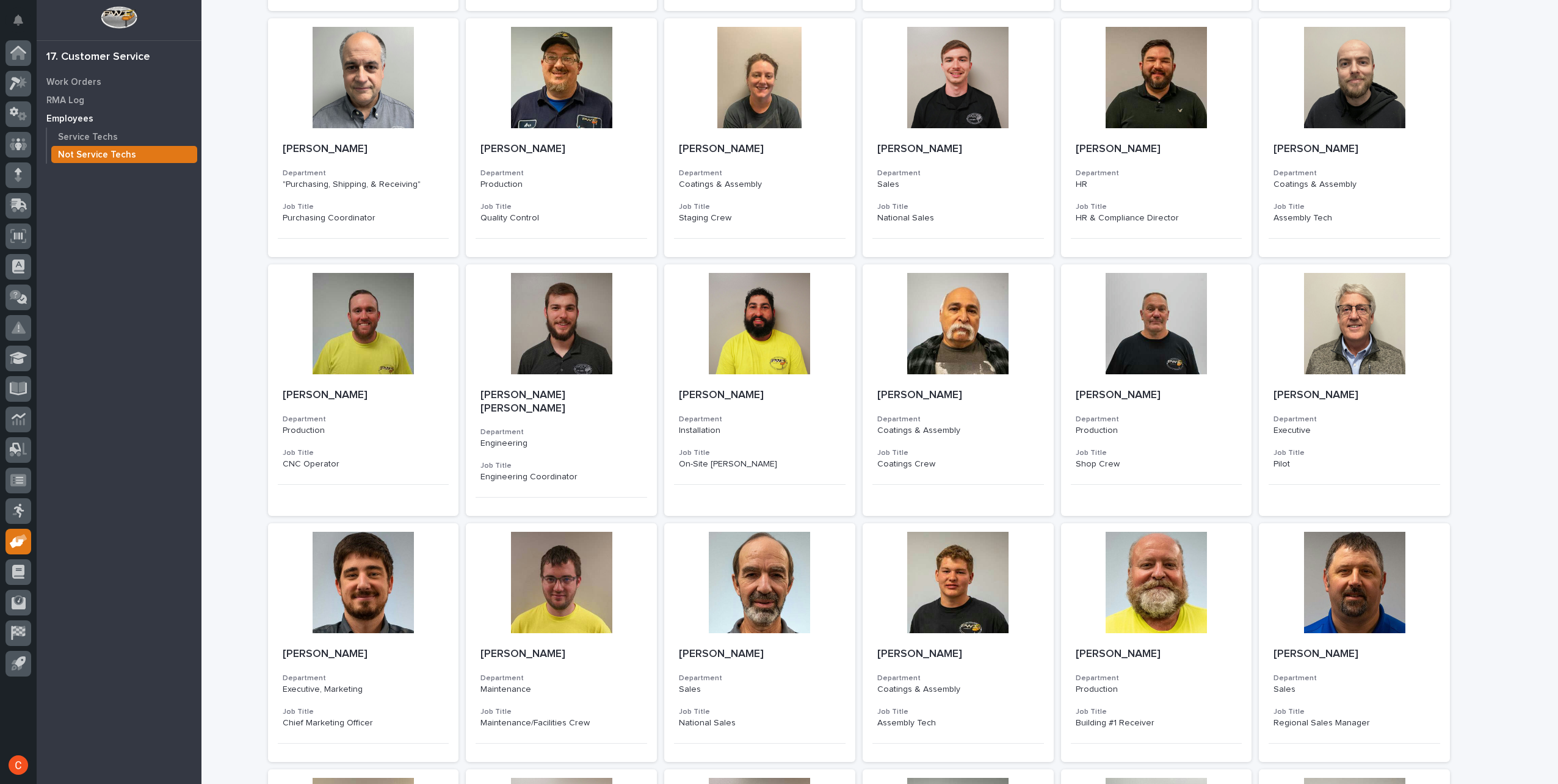
scroll to position [166, 0]
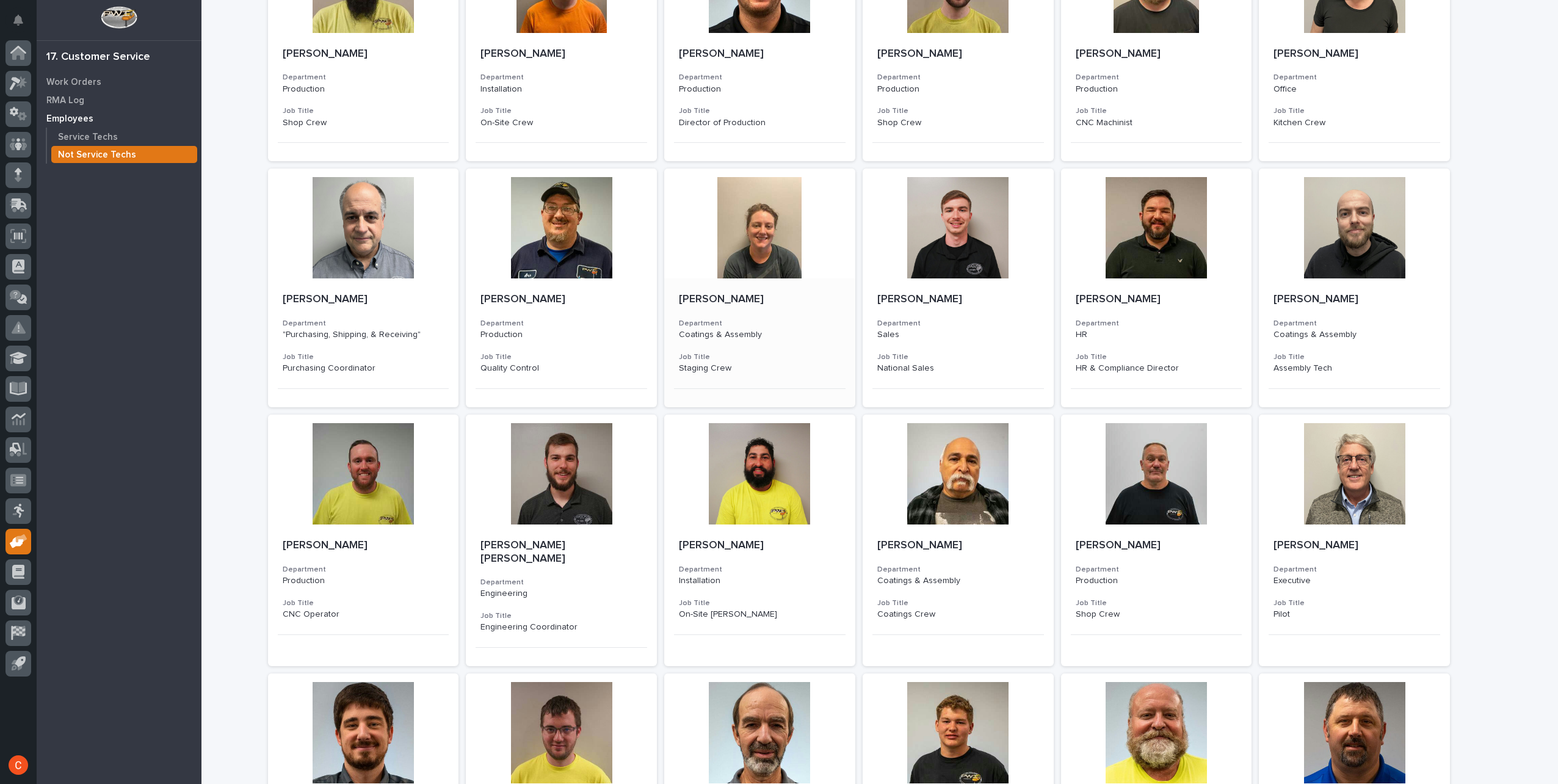
click at [757, 235] on div at bounding box center [760, 224] width 191 height 110
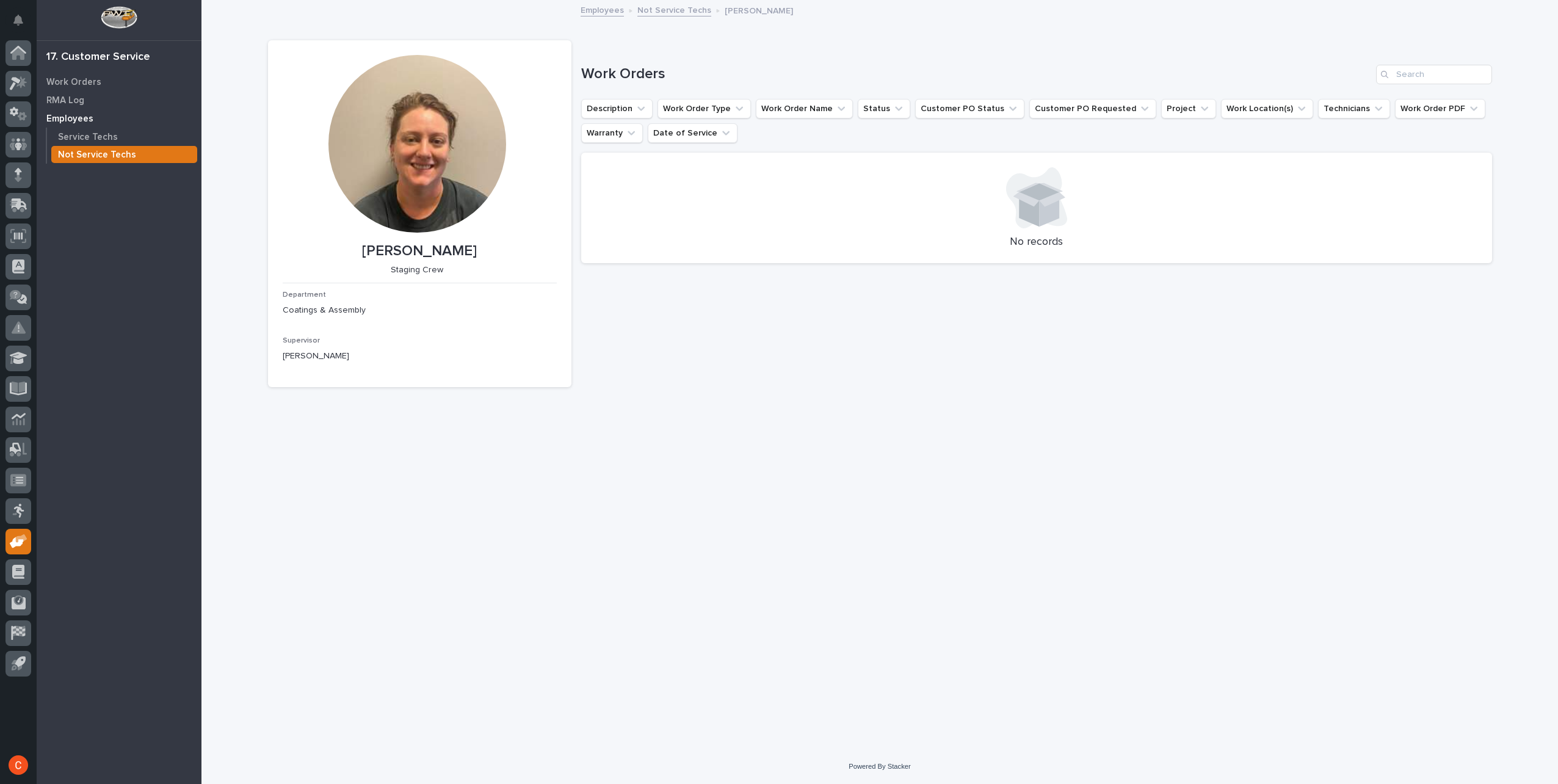
click at [119, 156] on p "Not Service Techs" at bounding box center [96, 154] width 78 height 11
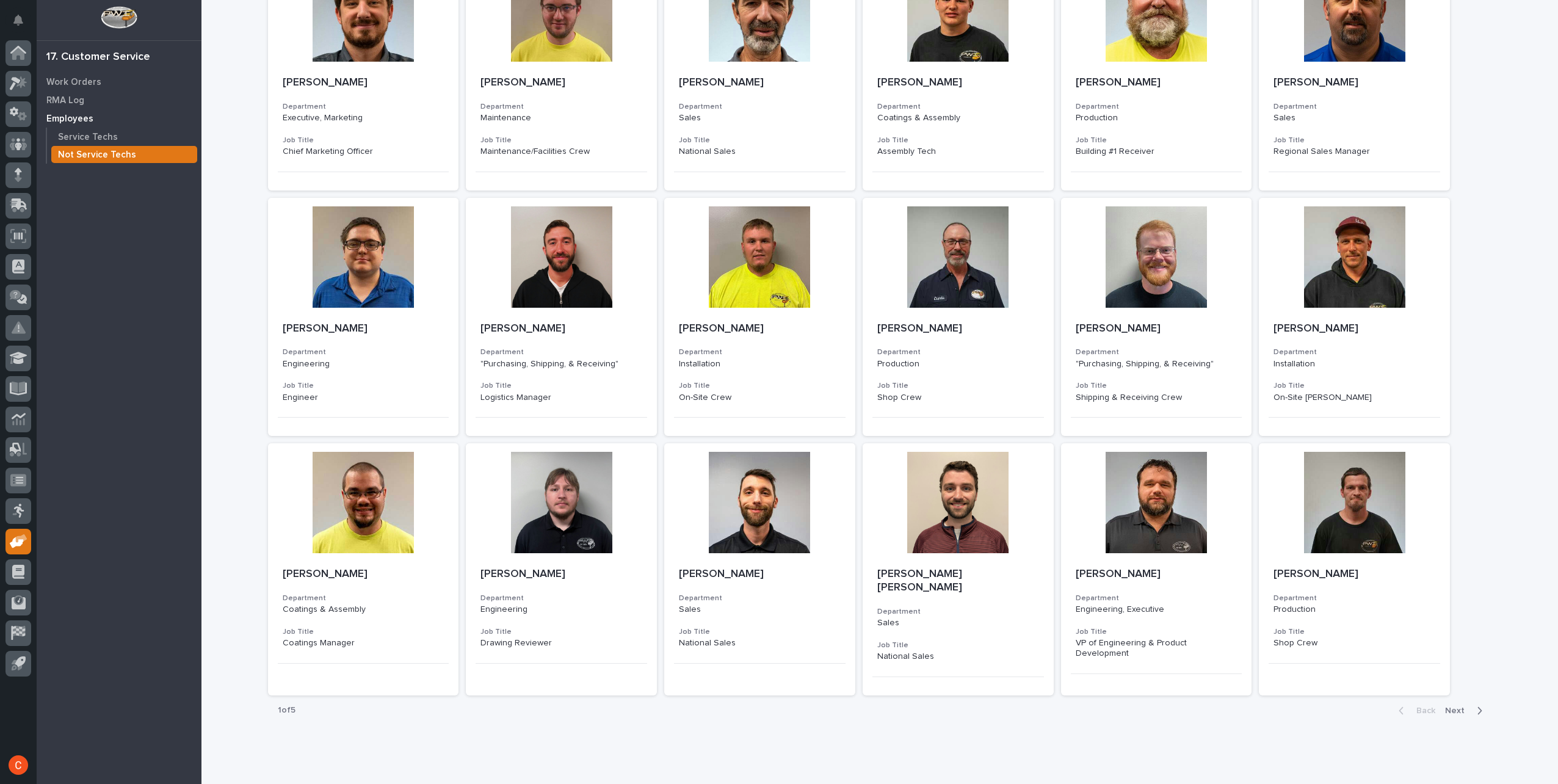
scroll to position [899, 0]
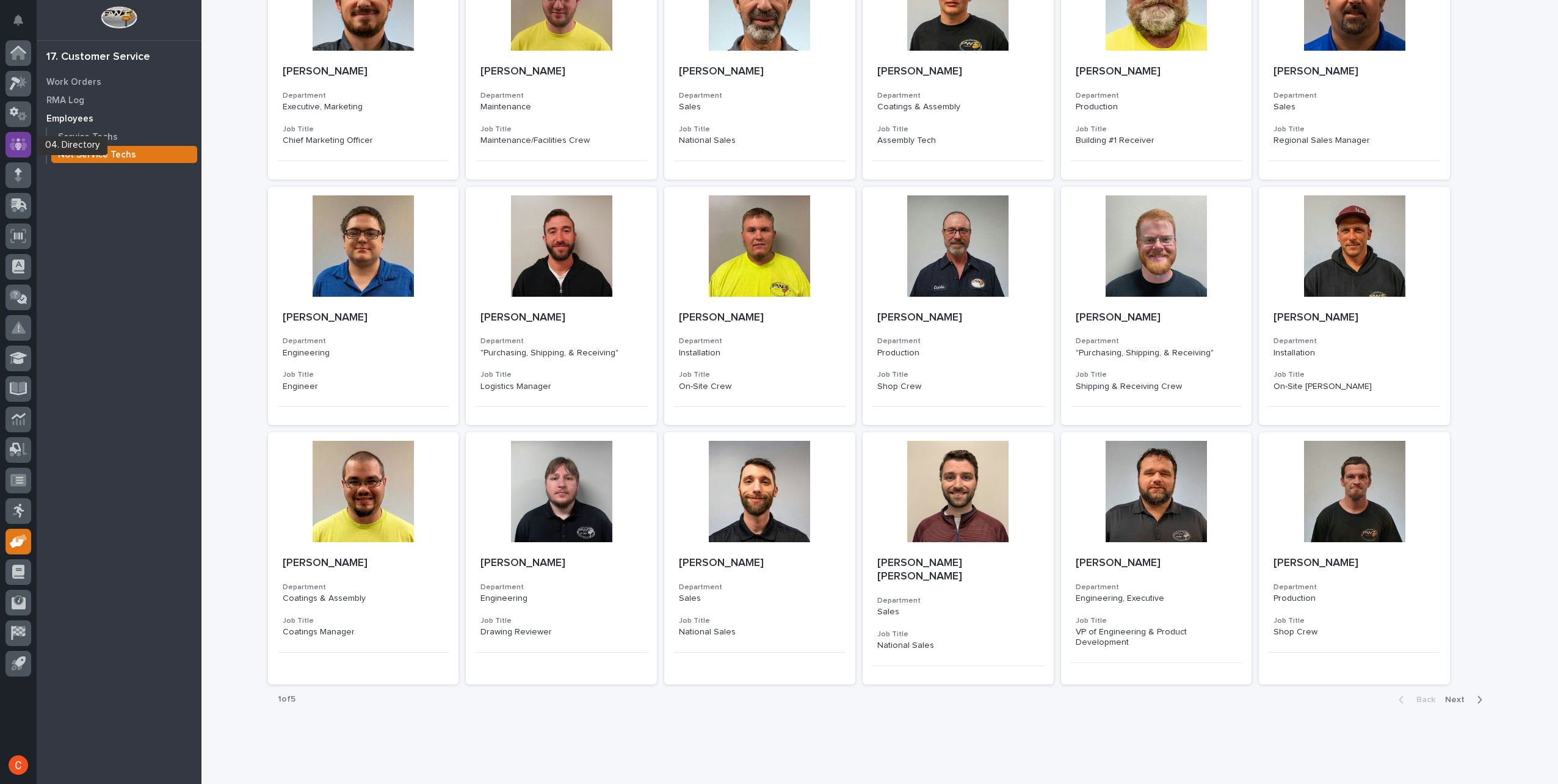
click at [23, 147] on icon at bounding box center [18, 144] width 17 height 13
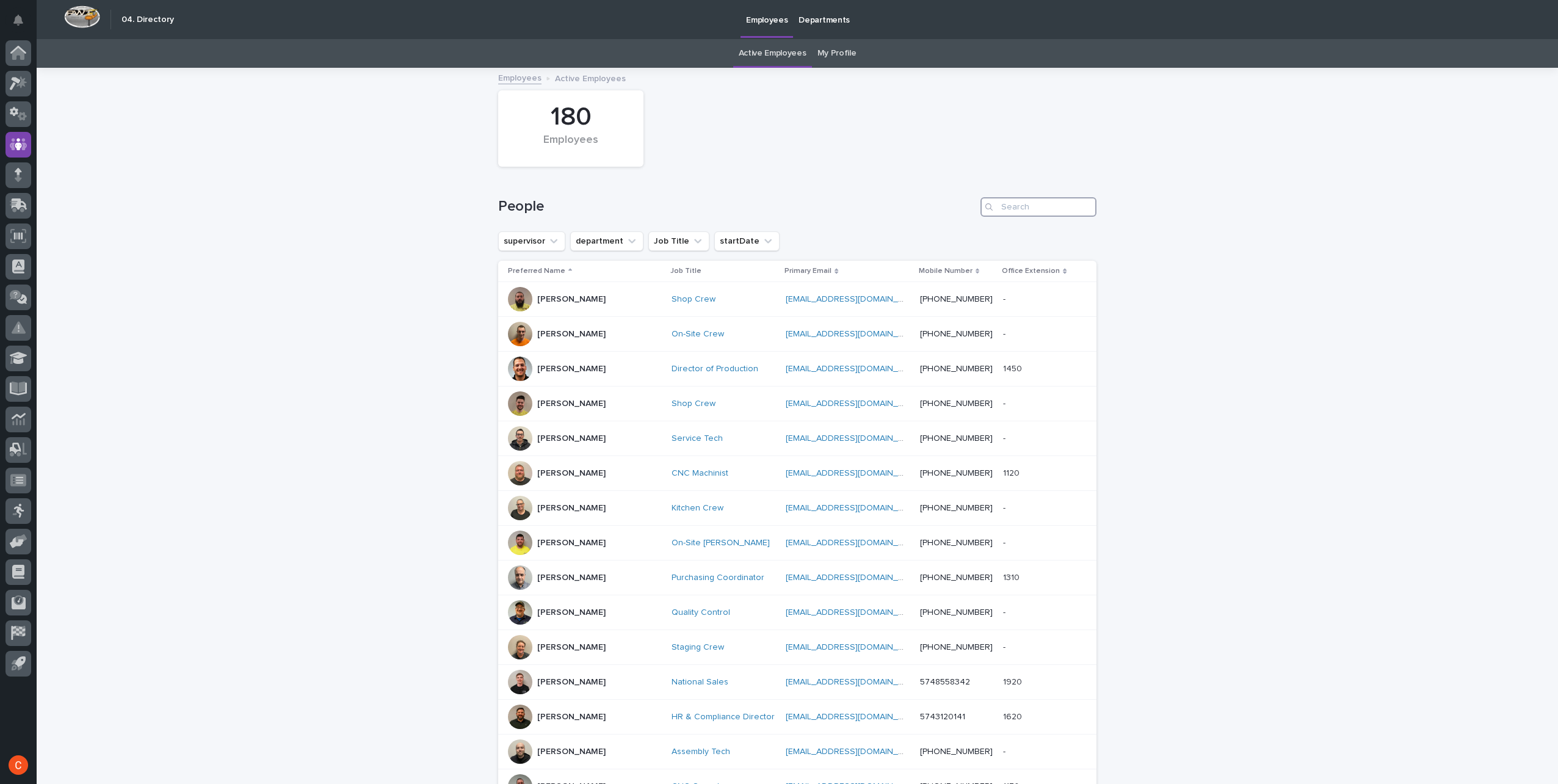
click at [1048, 205] on input "Search" at bounding box center [1039, 206] width 116 height 19
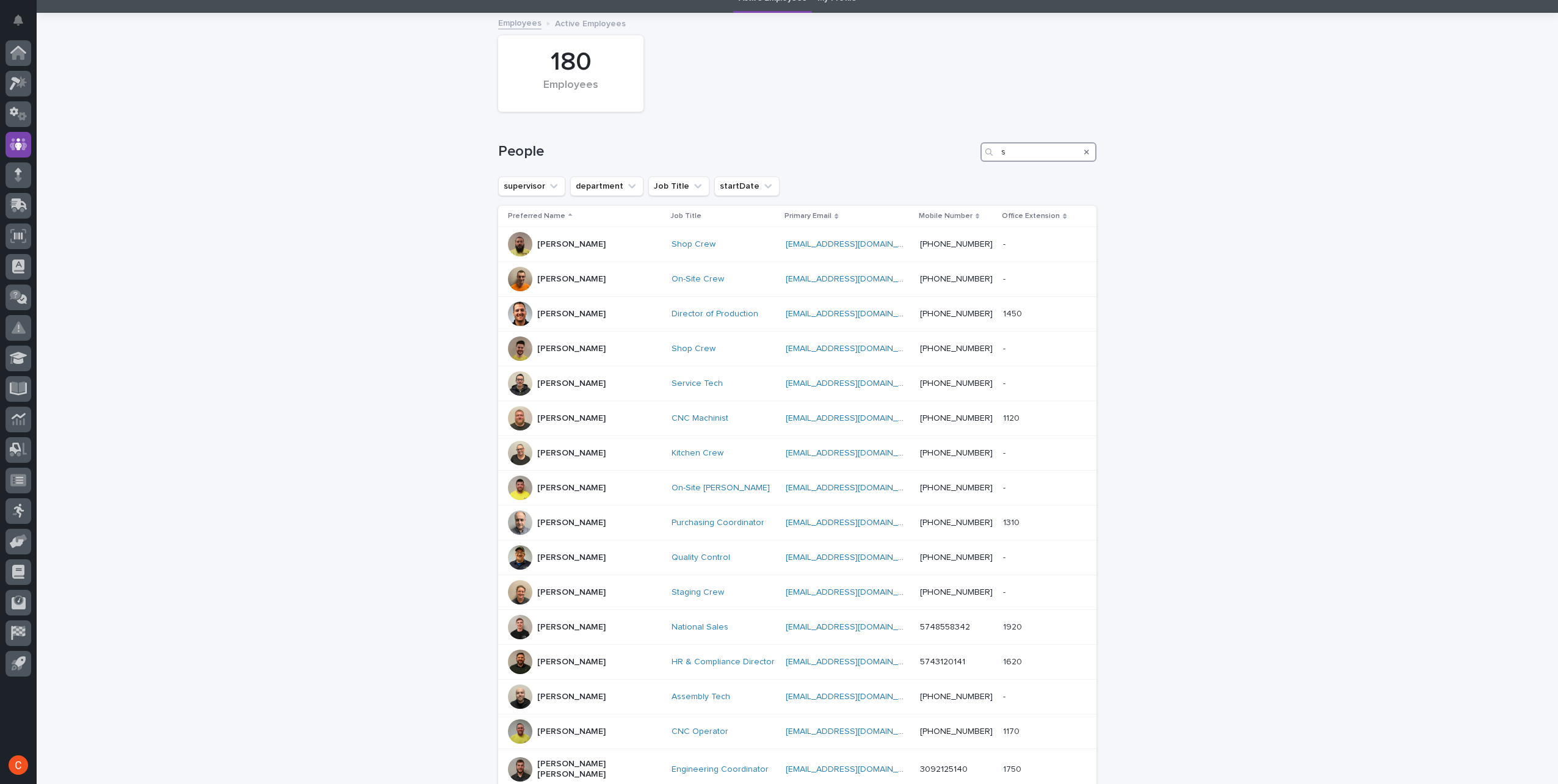
scroll to position [61, 0]
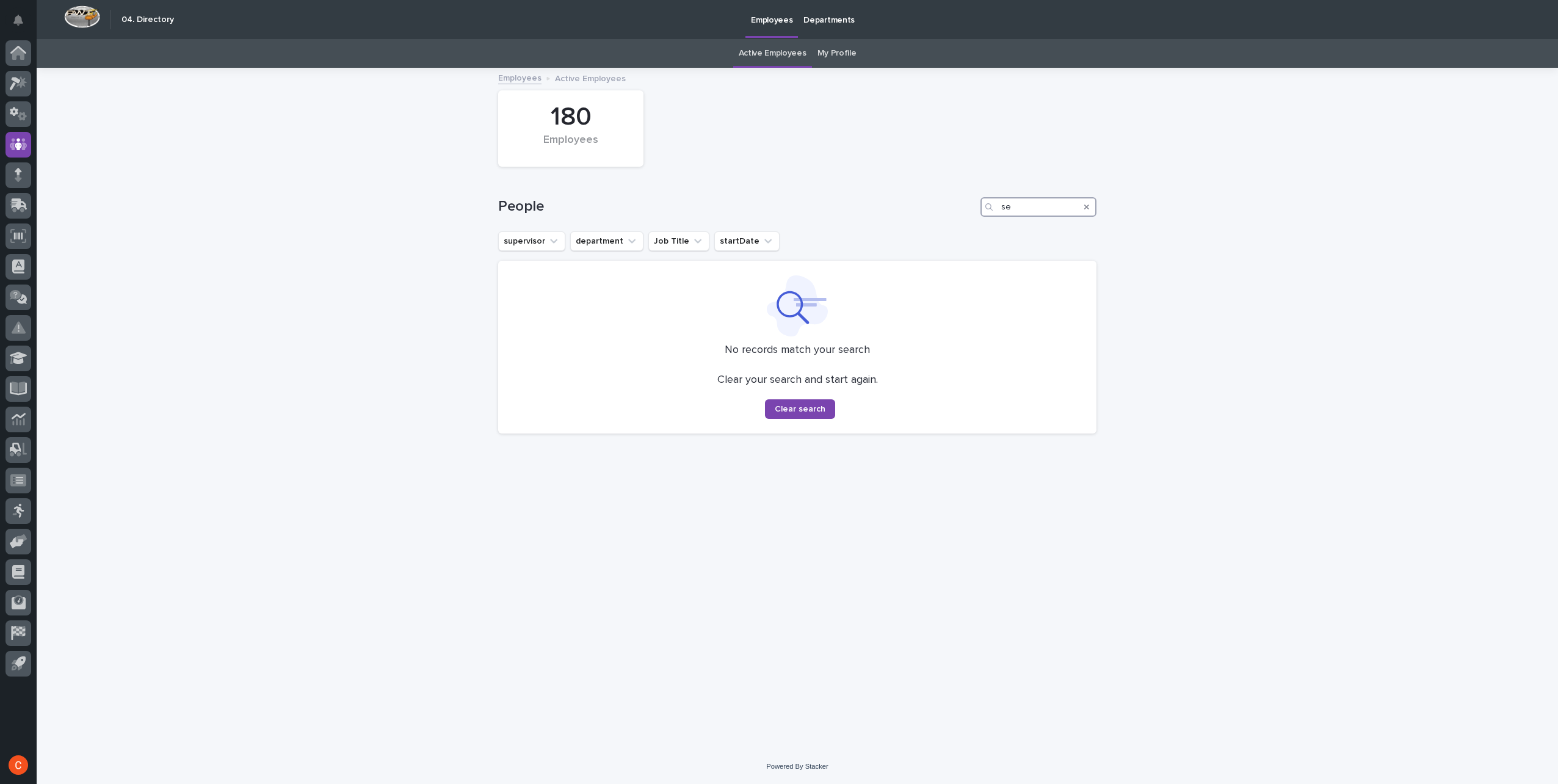
type input "s"
type input "z"
type input "c"
type input "s"
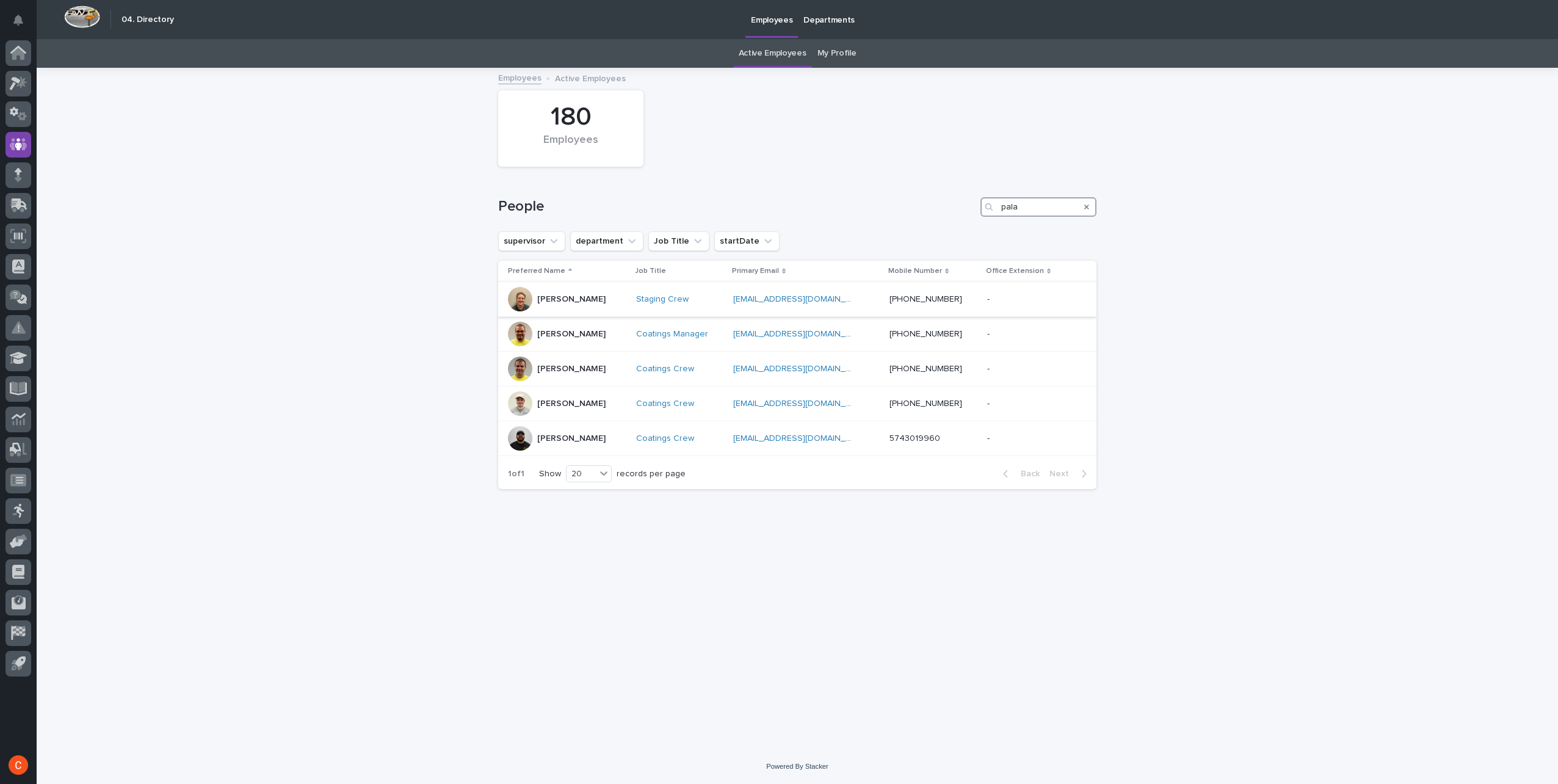
type input "pala"
click at [585, 299] on p "[PERSON_NAME]" at bounding box center [571, 299] width 68 height 11
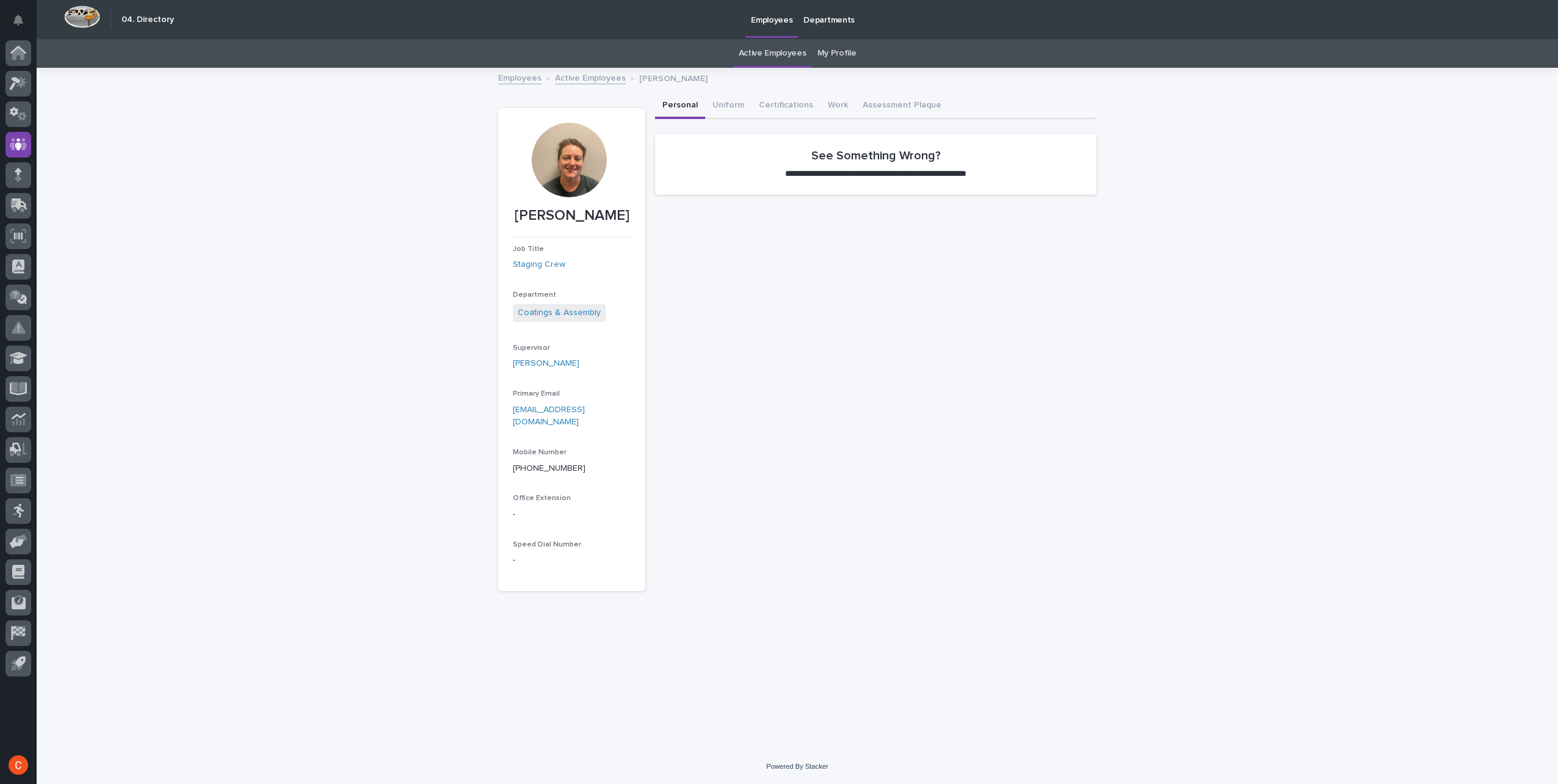
click at [573, 161] on div at bounding box center [568, 159] width 74 height 74
click at [19, 51] on icon at bounding box center [18, 53] width 13 height 13
